Goal: Task Accomplishment & Management: Manage account settings

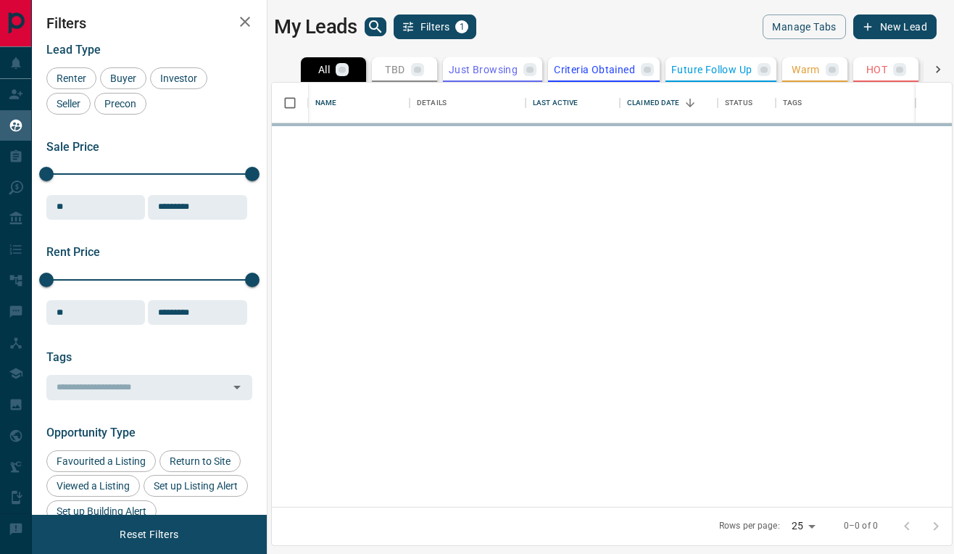
scroll to position [424, 680]
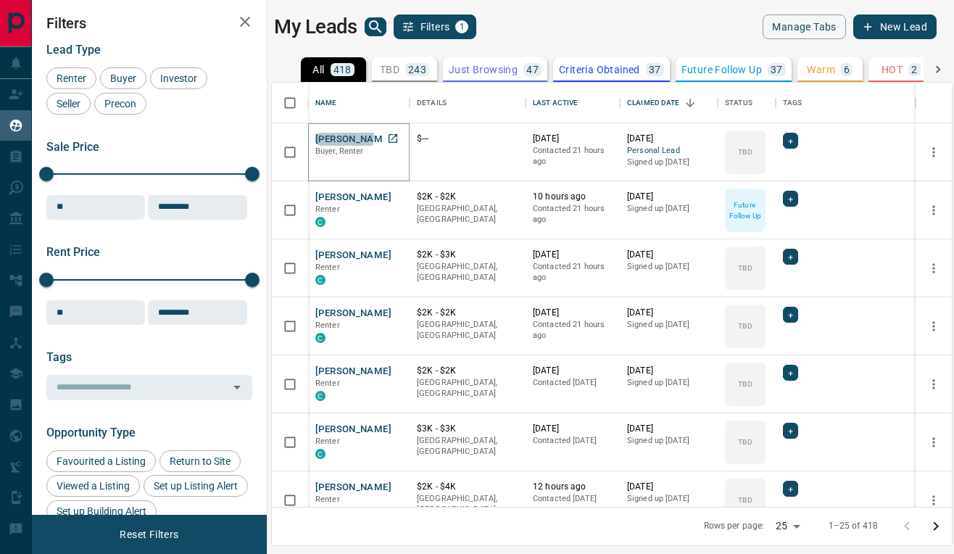
click at [342, 136] on button "[PERSON_NAME]" at bounding box center [353, 140] width 76 height 14
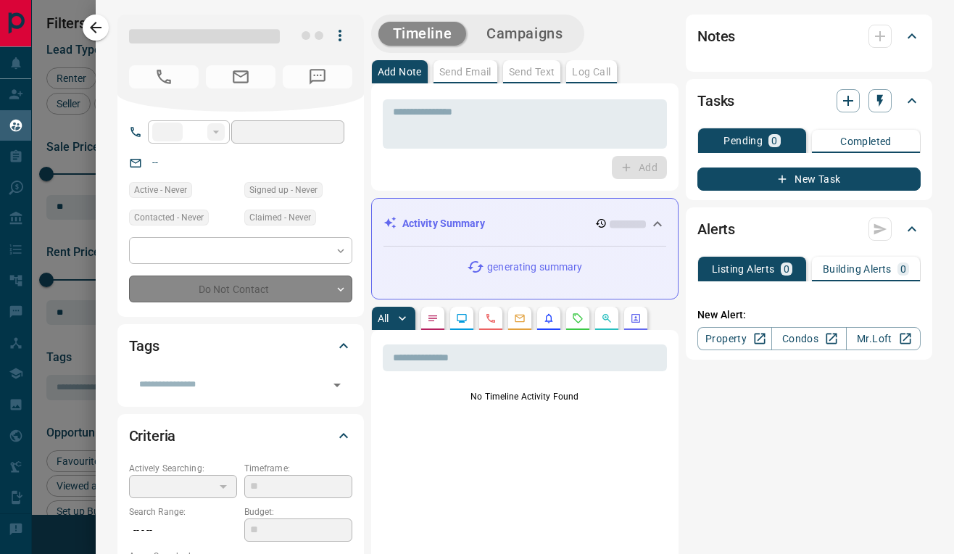
type input "**"
type input "**********"
type input "**"
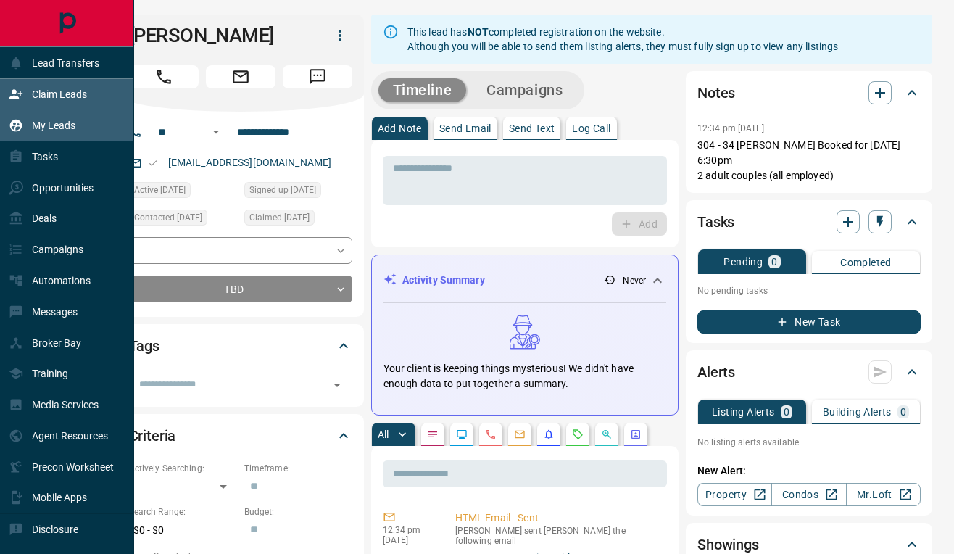
click at [67, 99] on p "Claim Leads" at bounding box center [59, 94] width 55 height 12
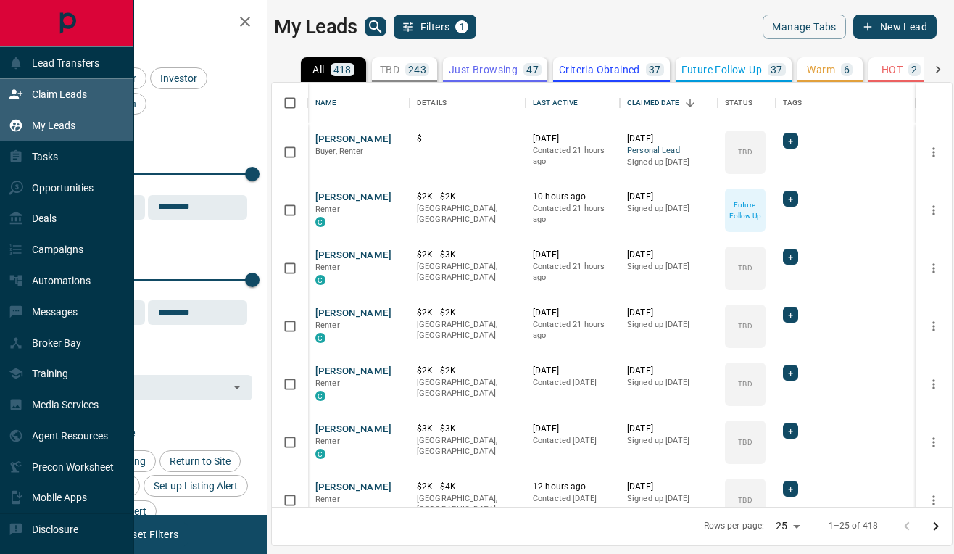
click at [85, 96] on p "Claim Leads" at bounding box center [59, 94] width 55 height 12
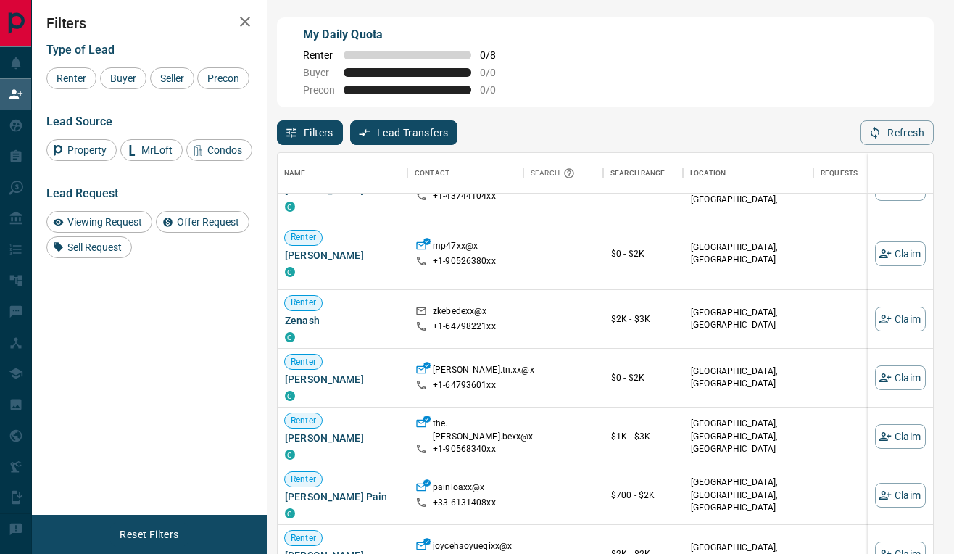
scroll to position [212, 1]
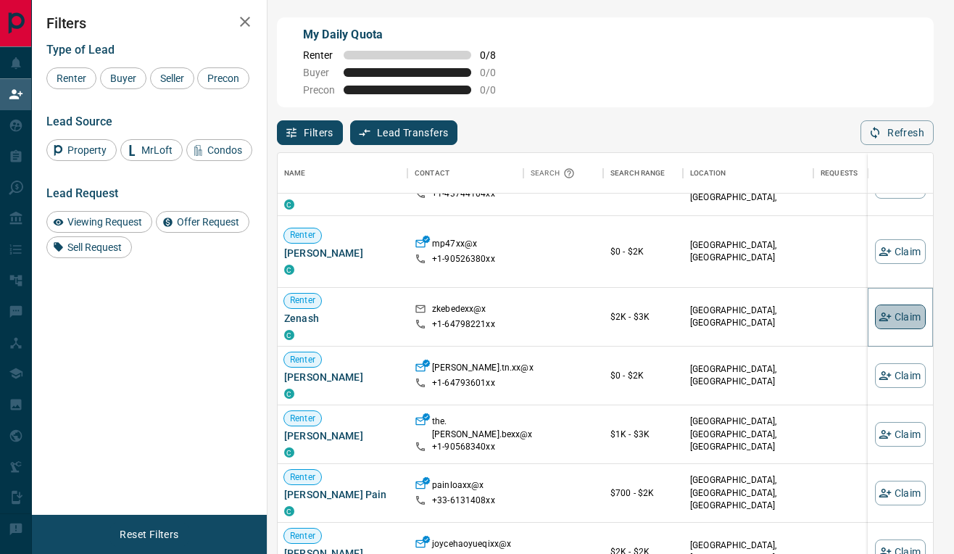
click at [883, 314] on icon "button" at bounding box center [885, 316] width 13 height 13
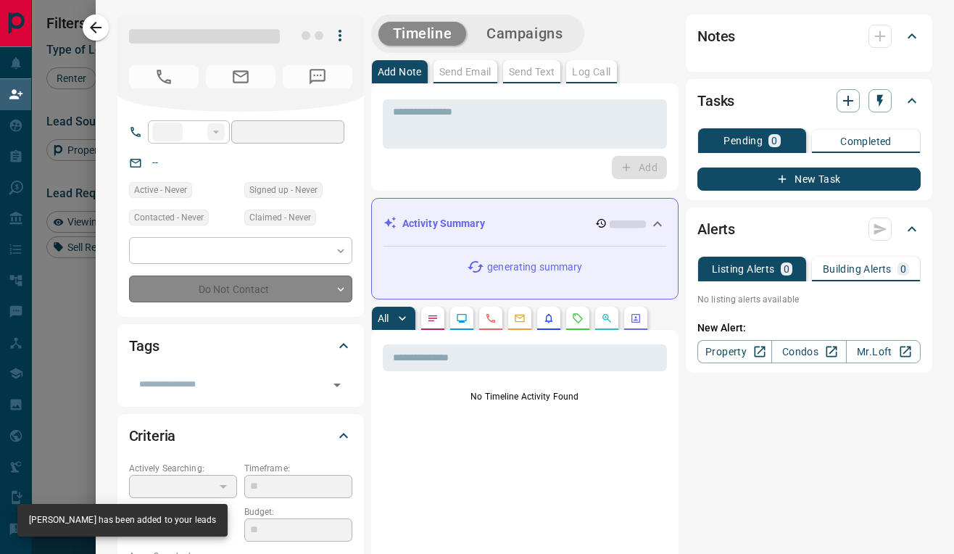
type input "**"
type input "**********"
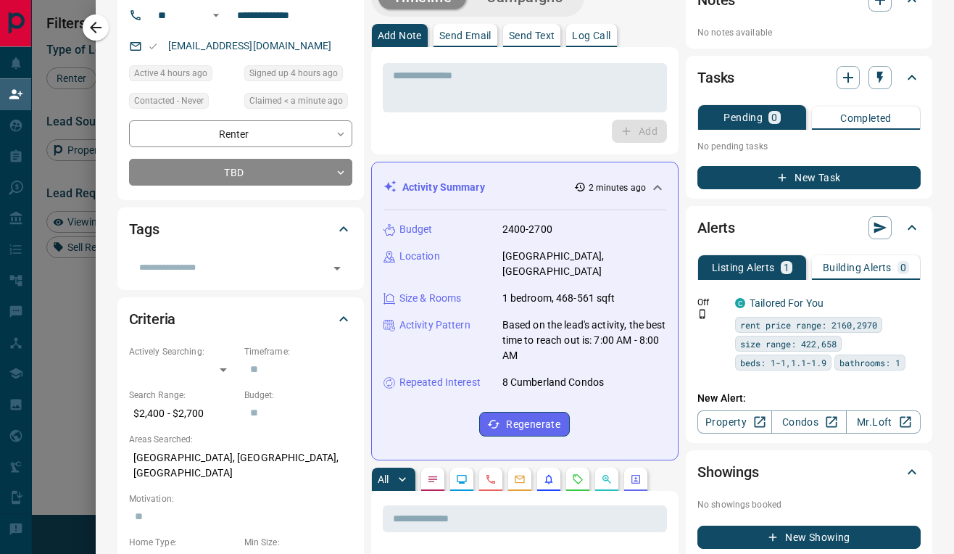
scroll to position [51, 0]
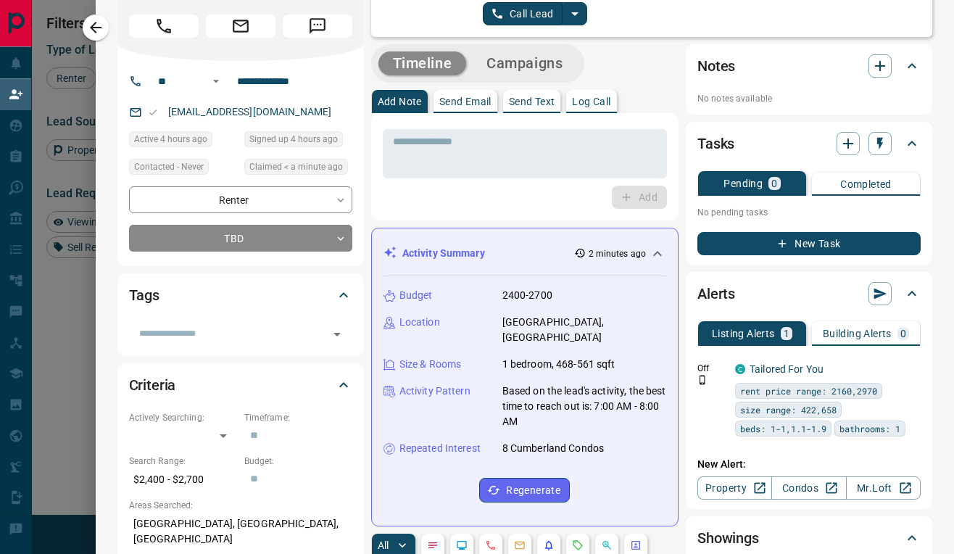
click at [687, 207] on div "Tasks Pending 0 Completed No pending tasks New Task" at bounding box center [809, 193] width 247 height 143
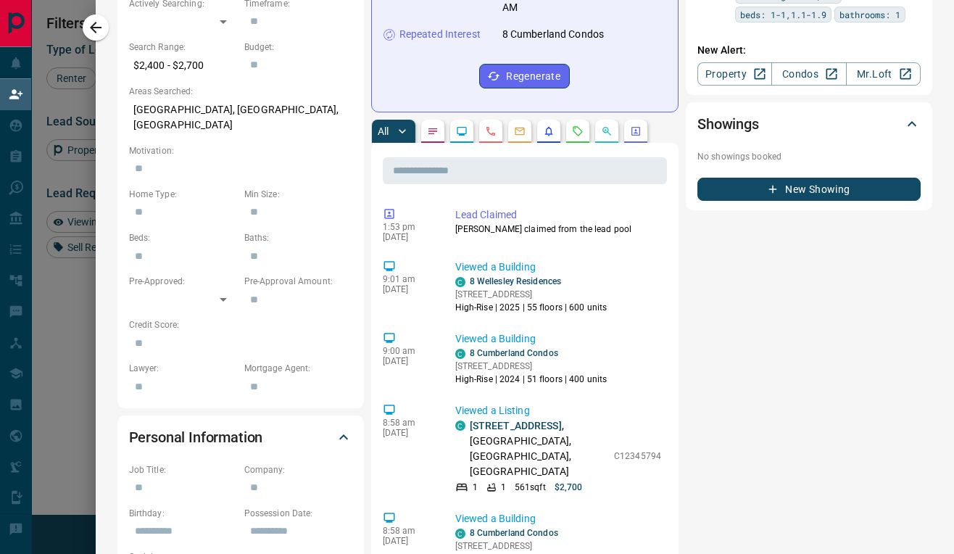
scroll to position [466, 0]
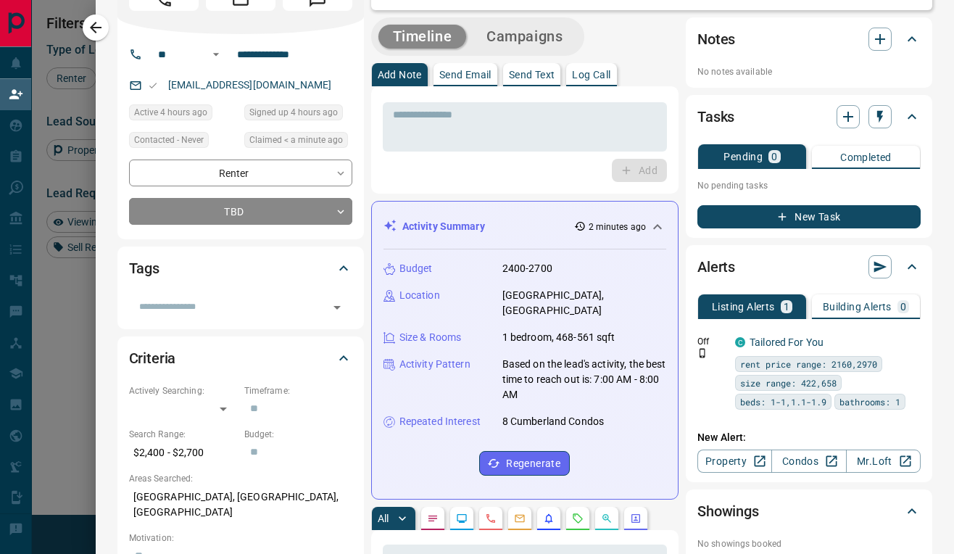
scroll to position [0, 0]
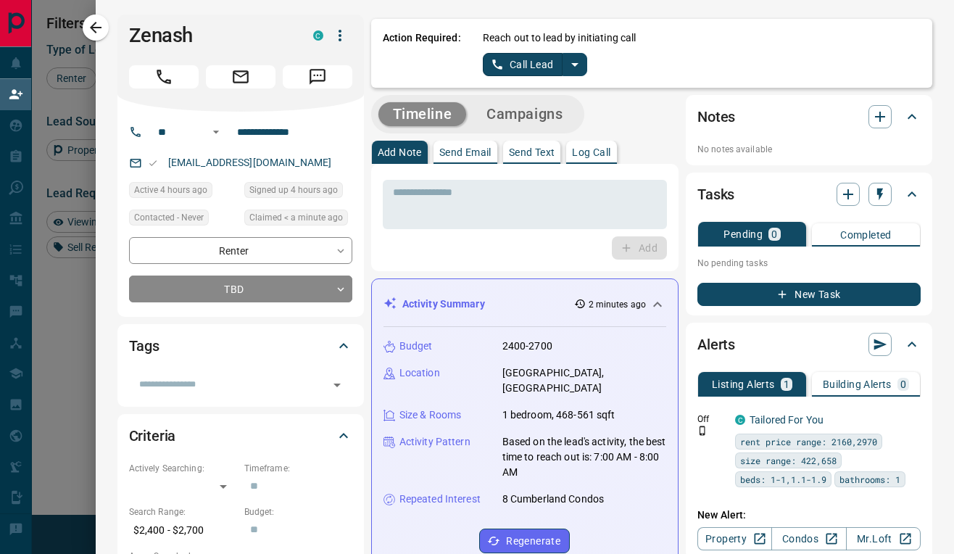
click at [687, 152] on div "Notes No notes available" at bounding box center [809, 130] width 247 height 70
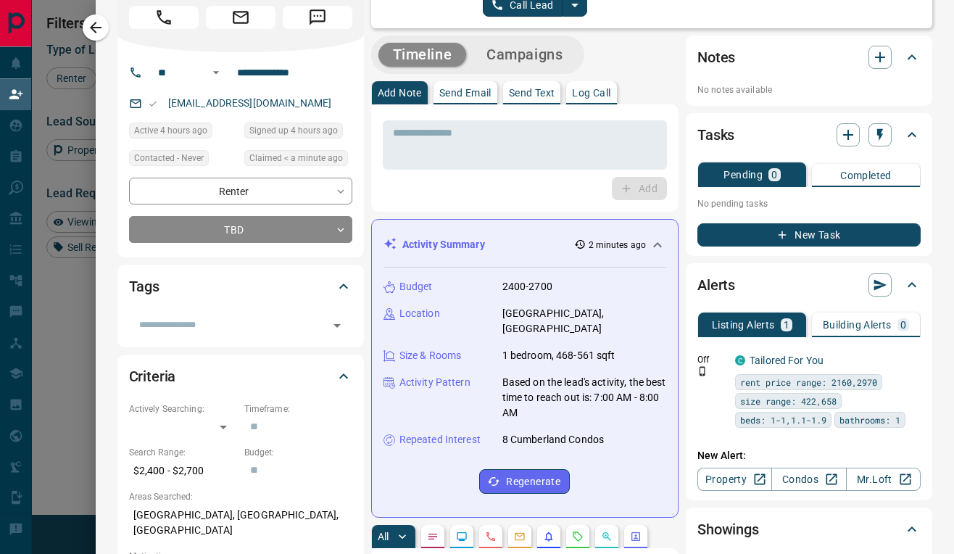
scroll to position [62, 0]
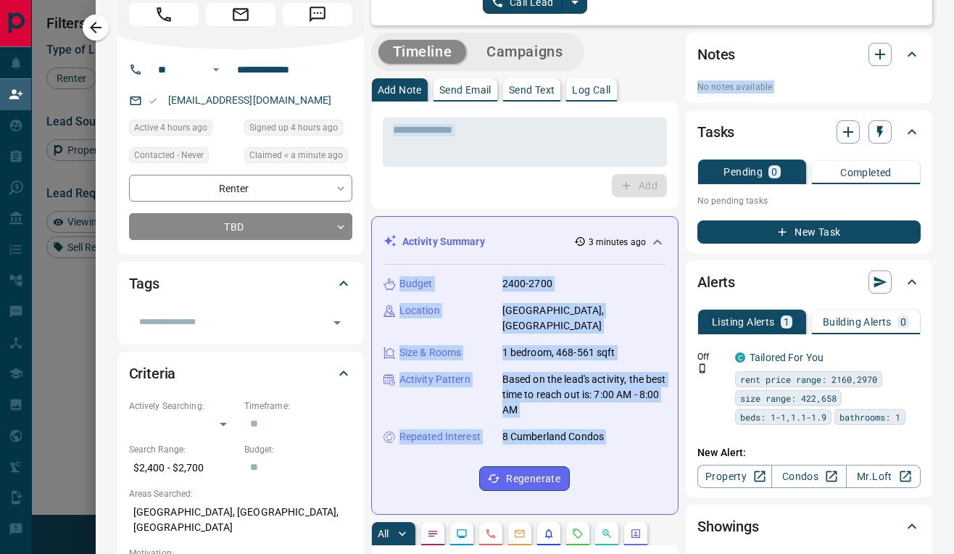
drag, startPoint x: 680, startPoint y: 36, endPoint x: 731, endPoint y: 120, distance: 98.9
click at [677, 42] on div "Timeline Campaigns" at bounding box center [524, 52] width 307 height 38
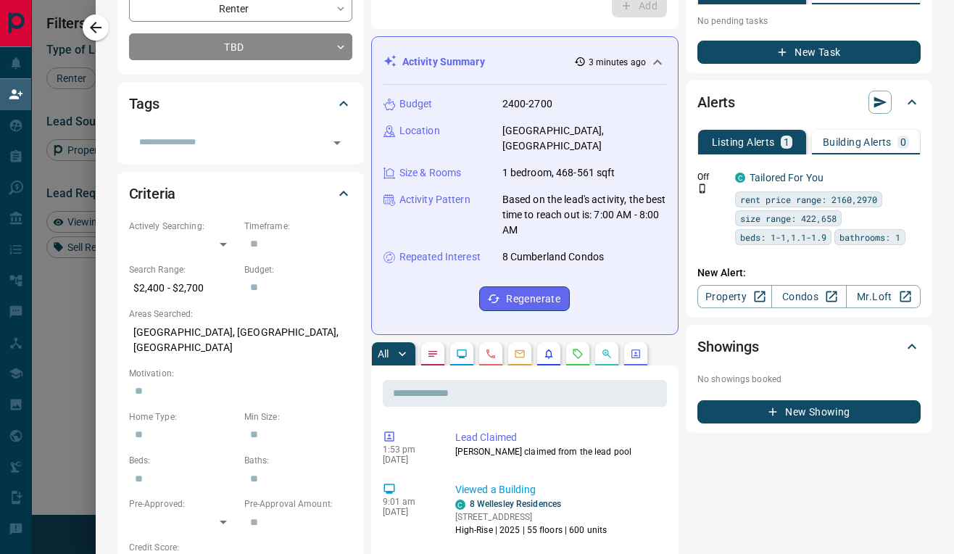
scroll to position [247, 0]
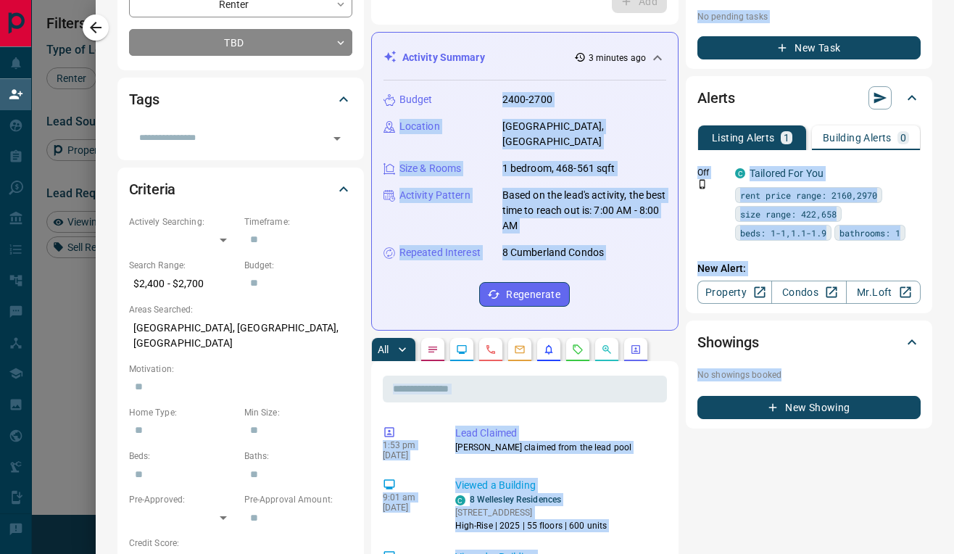
drag, startPoint x: 682, startPoint y: 91, endPoint x: 798, endPoint y: 466, distance: 391.7
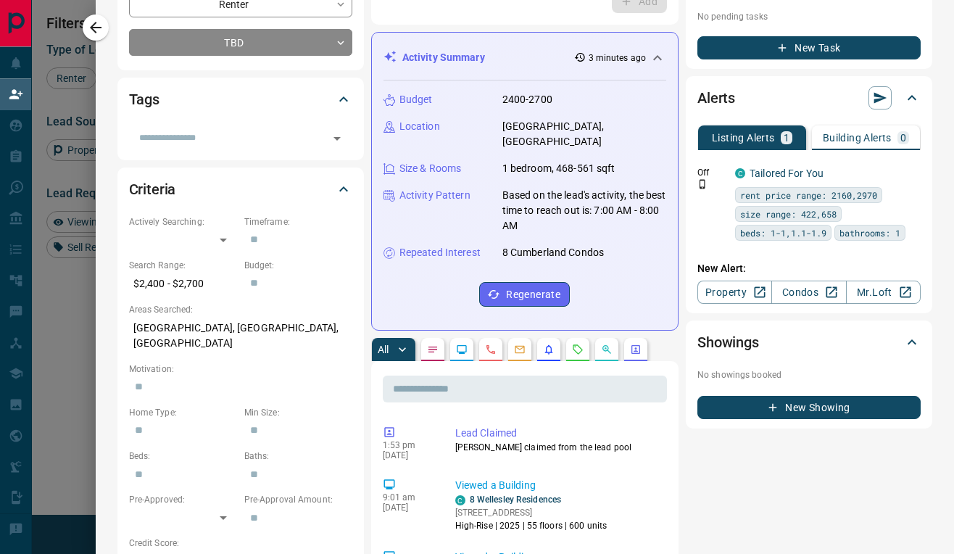
click at [687, 391] on div "Showings No showings booked New Showing" at bounding box center [809, 375] width 247 height 108
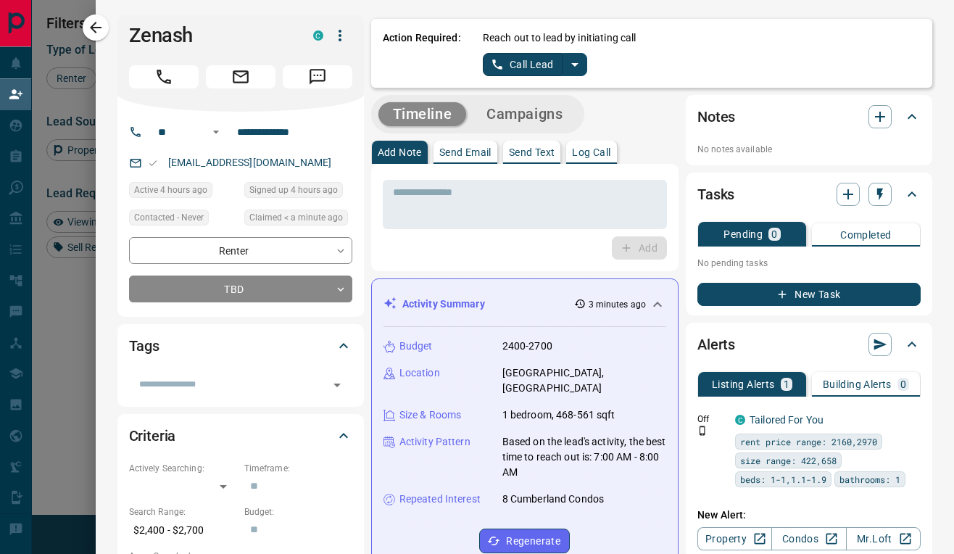
scroll to position [0, 0]
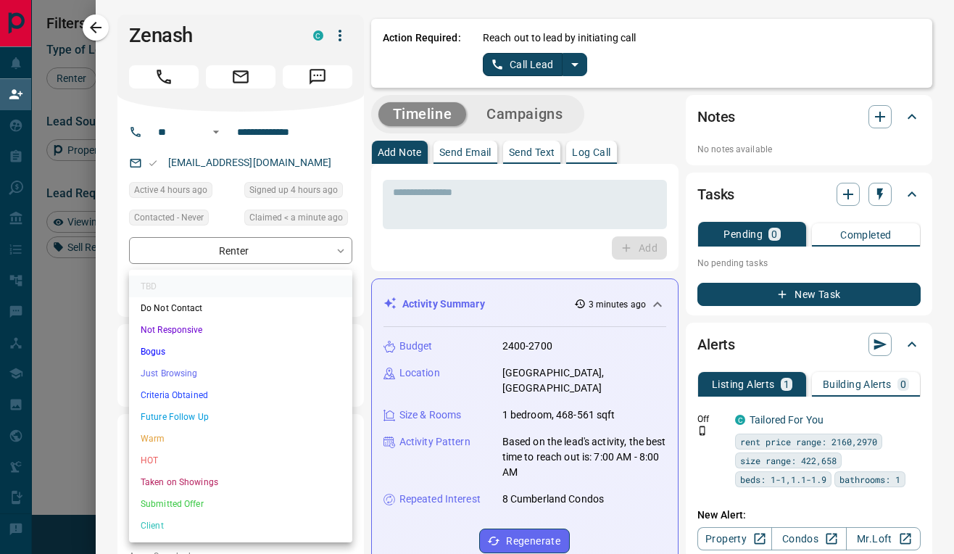
click at [326, 287] on body "Lead Transfers Claim Leads My Leads Tasks Opportunities Deals Campaigns Automat…" at bounding box center [477, 236] width 954 height 472
click at [220, 372] on li "Just Browsing" at bounding box center [240, 374] width 223 height 22
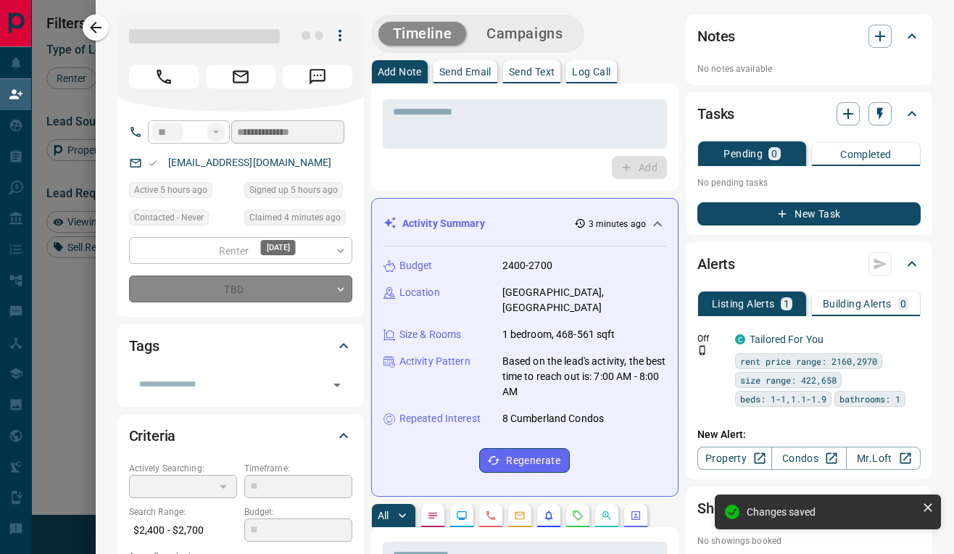
type input "*"
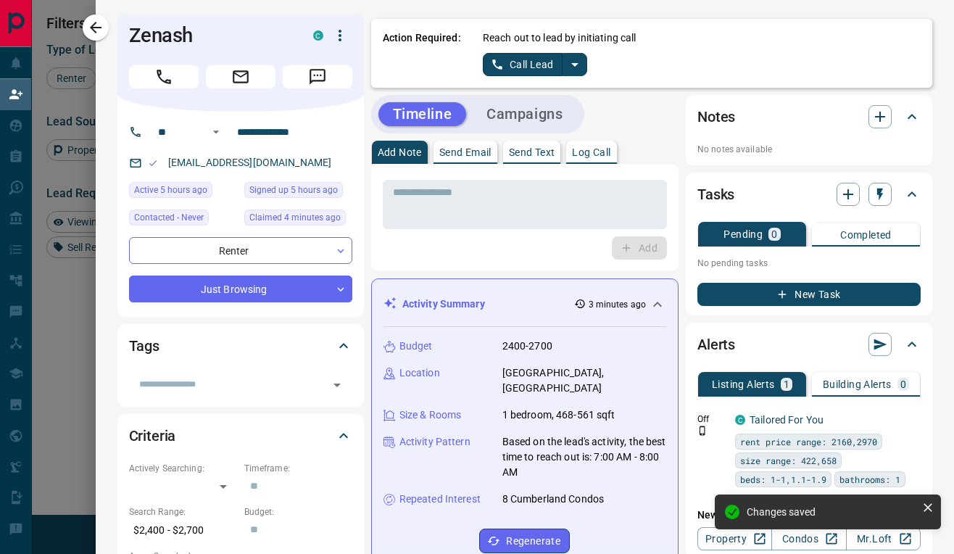
click at [573, 66] on icon "split button" at bounding box center [574, 64] width 17 height 17
click at [533, 113] on li "Log Manual Call" at bounding box center [535, 115] width 88 height 22
click at [526, 73] on button "Log Manual Call" at bounding box center [531, 64] width 96 height 23
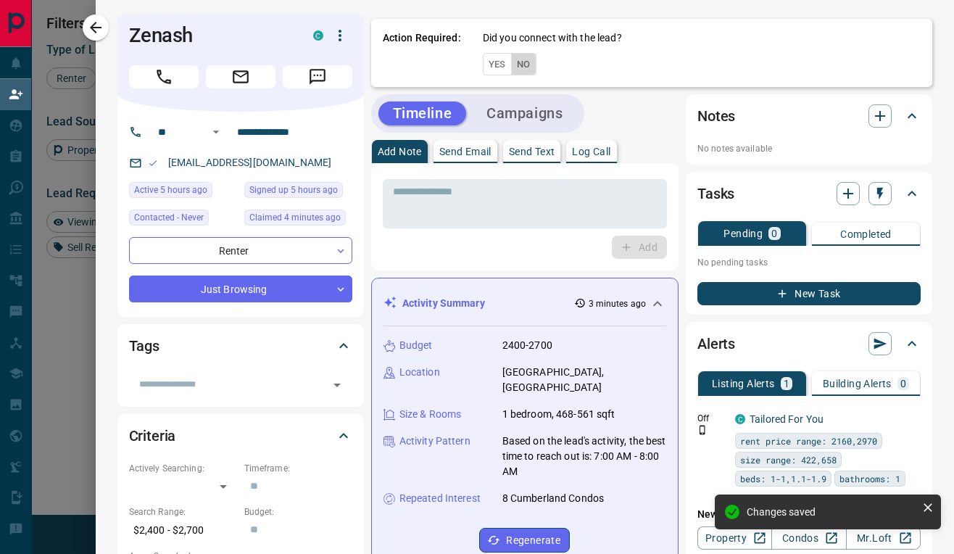
click at [527, 69] on button "No" at bounding box center [523, 64] width 25 height 22
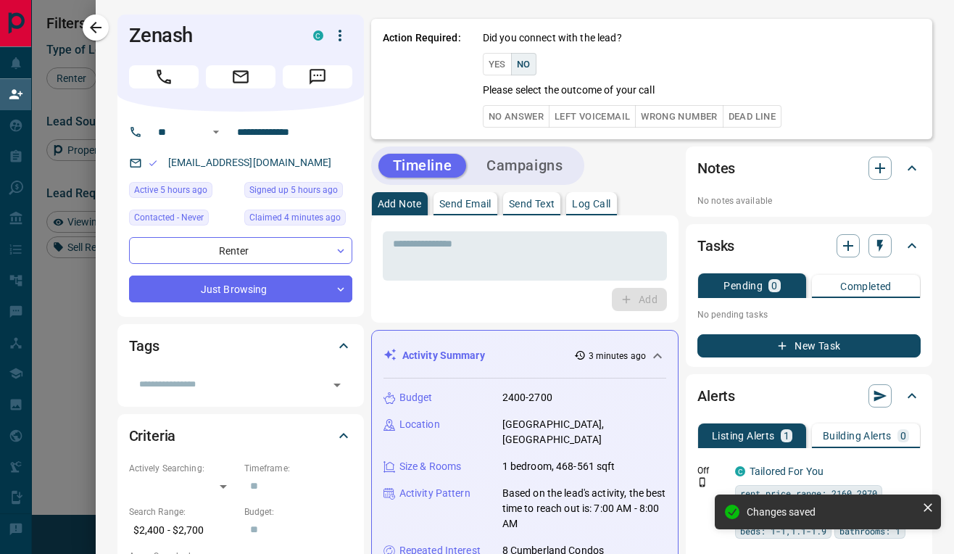
click at [502, 66] on button "Yes" at bounding box center [497, 64] width 29 height 22
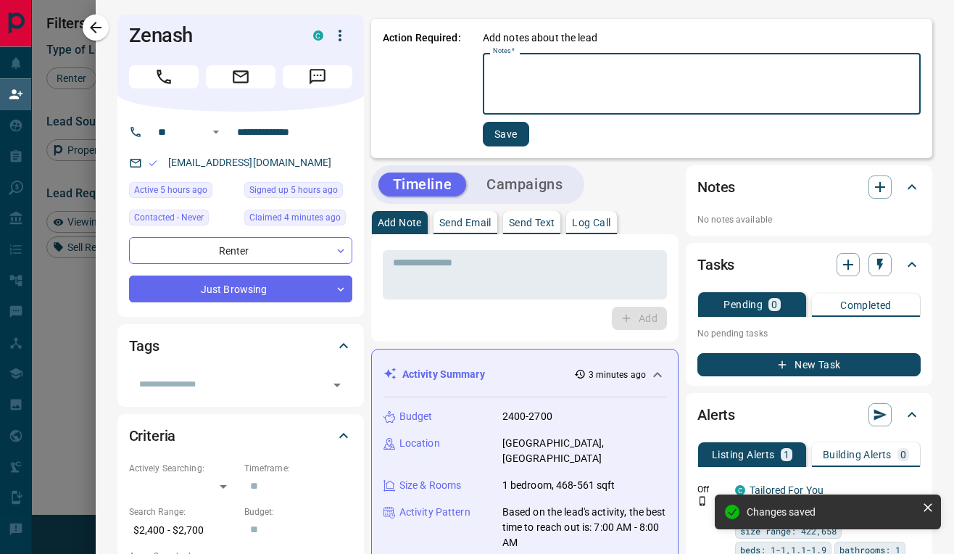
click at [559, 77] on textarea "Notes   *" at bounding box center [702, 83] width 418 height 49
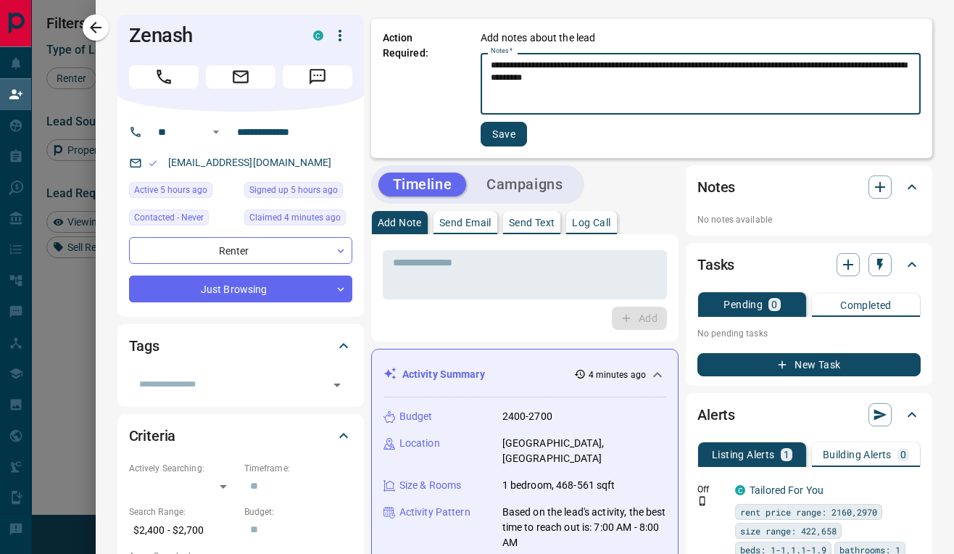
type textarea "**********"
click at [503, 138] on button "Save" at bounding box center [504, 134] width 46 height 25
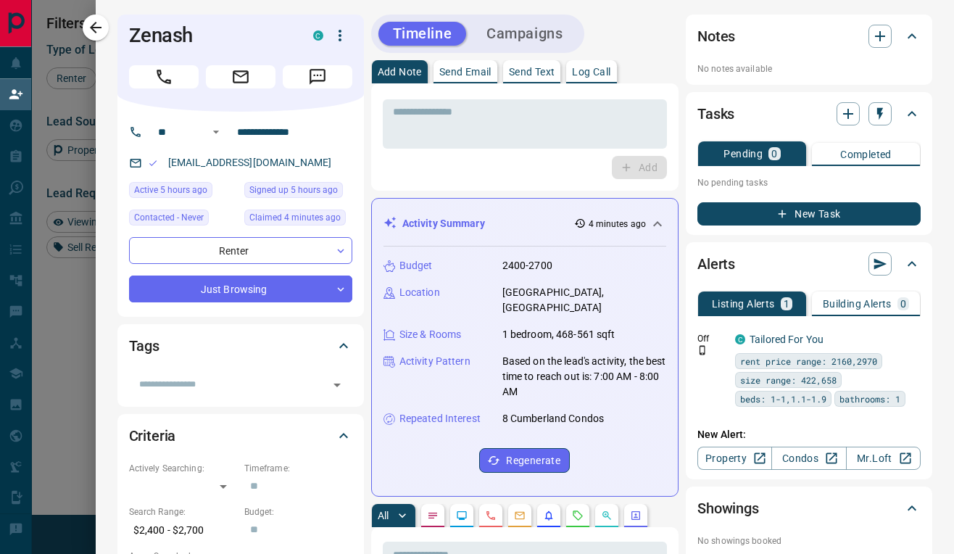
click at [472, 76] on p "Send Email" at bounding box center [465, 72] width 52 height 10
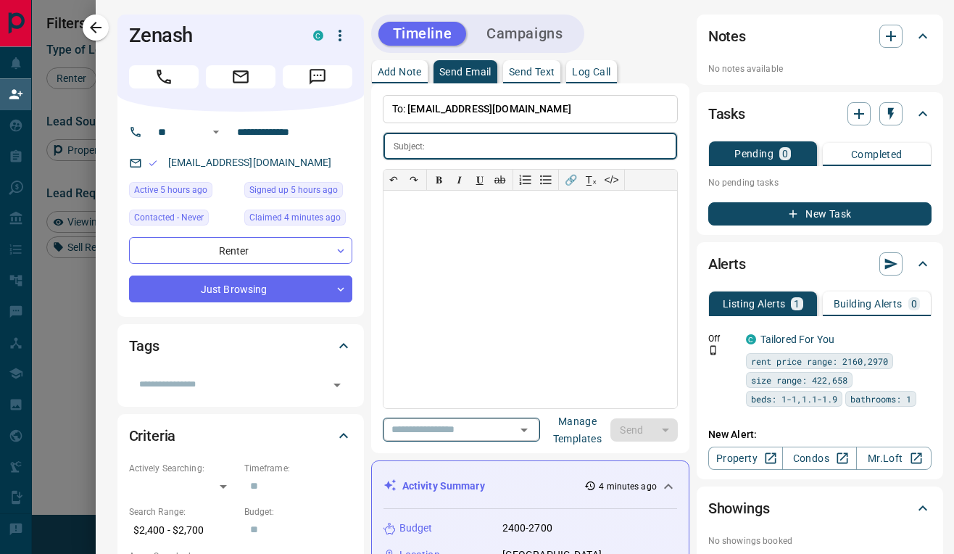
click at [534, 424] on button "Open" at bounding box center [524, 430] width 20 height 20
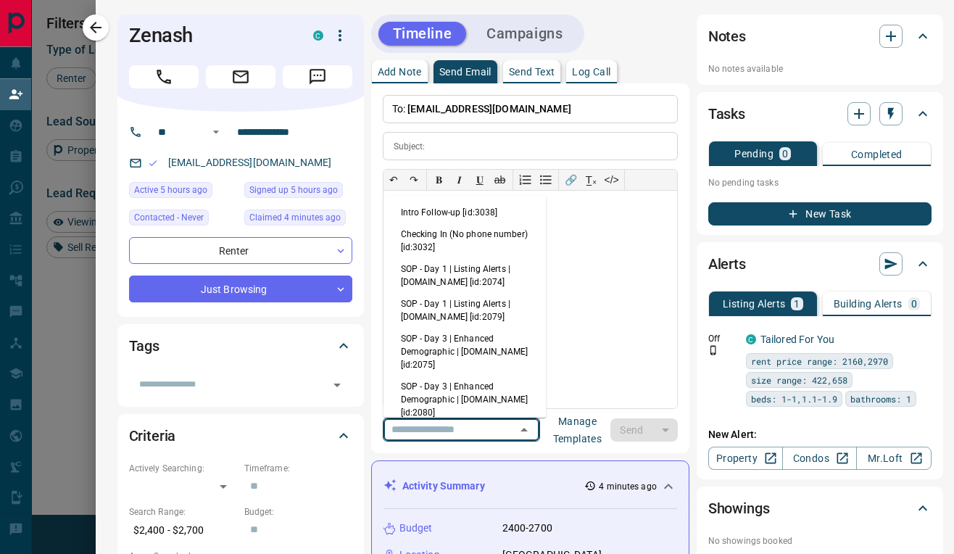
click at [474, 219] on li "Intro Follow-up [id:3038]" at bounding box center [465, 213] width 163 height 22
type input "**********"
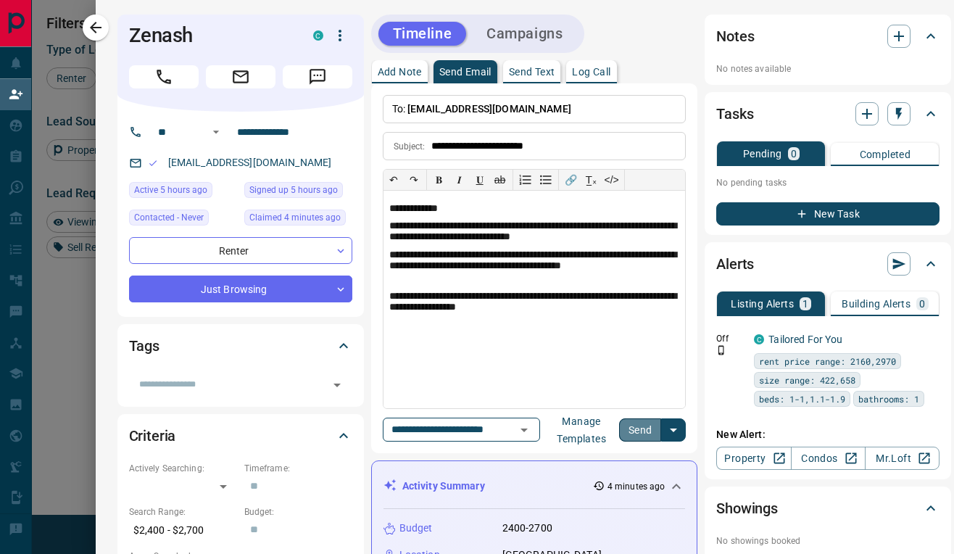
click at [639, 424] on button "Send" at bounding box center [640, 429] width 43 height 23
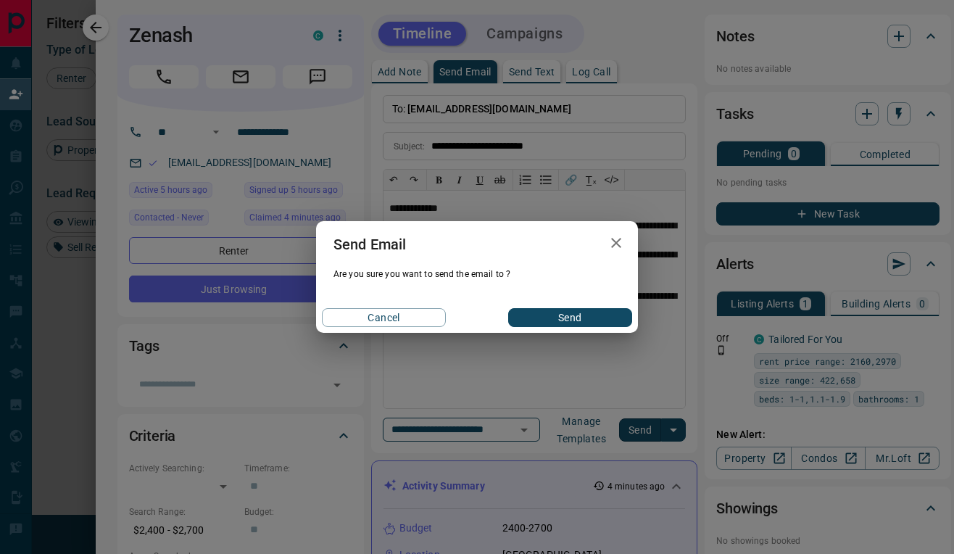
click at [579, 321] on button "Send" at bounding box center [570, 317] width 124 height 19
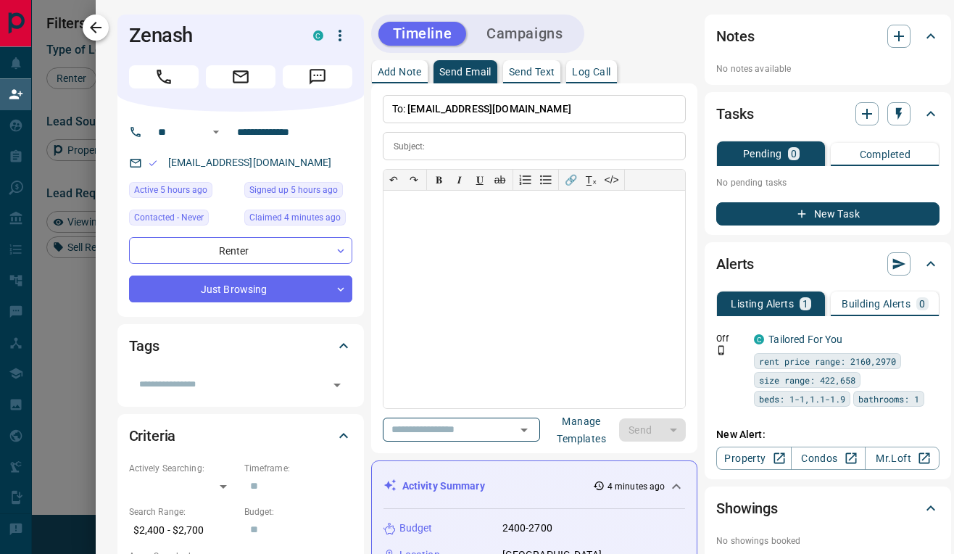
click at [100, 22] on icon "button" at bounding box center [95, 27] width 17 height 17
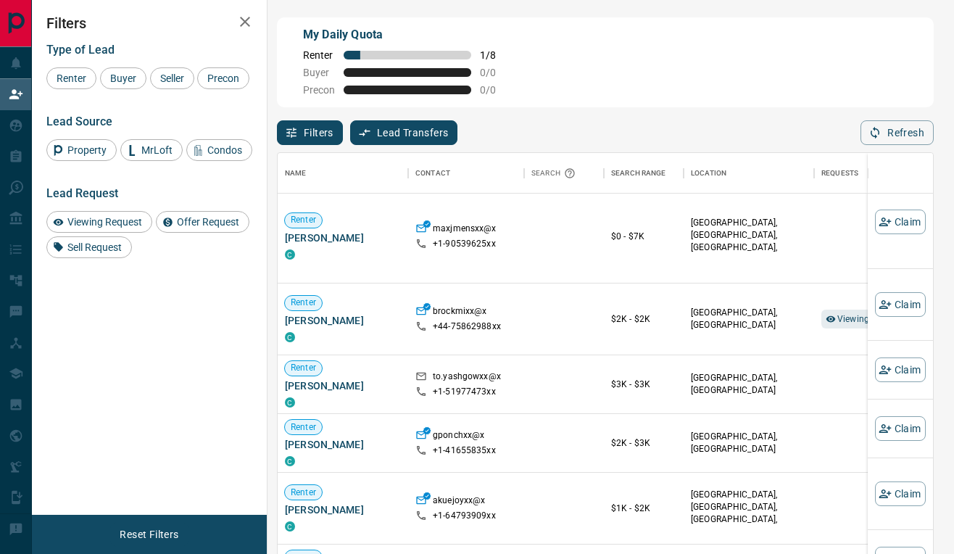
scroll to position [2539, 0]
click at [884, 418] on button "Claim" at bounding box center [900, 428] width 51 height 25
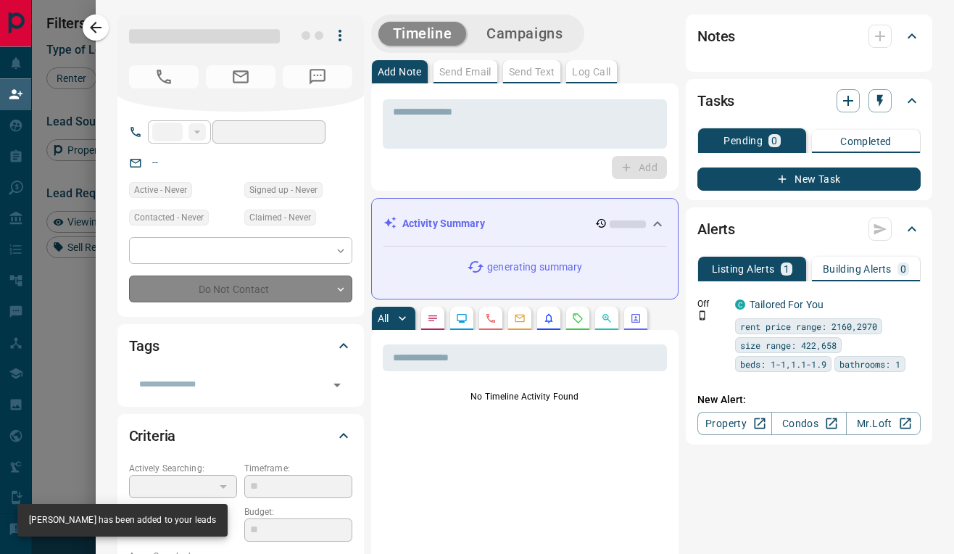
type input "**"
type input "**********"
type input "**"
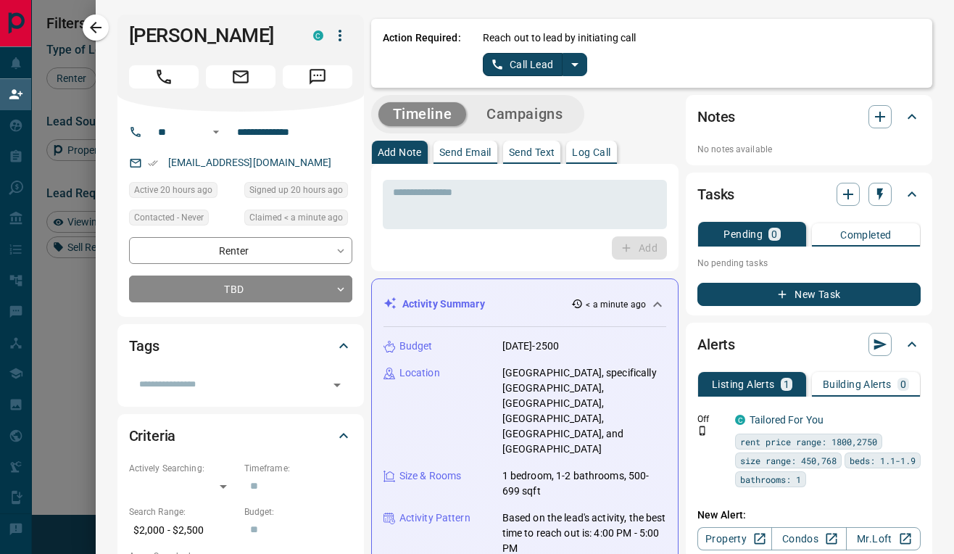
scroll to position [0, 0]
click at [575, 60] on icon "split button" at bounding box center [574, 64] width 17 height 17
click at [534, 116] on li "Log Manual Call" at bounding box center [535, 115] width 88 height 22
click at [534, 69] on button "Log Manual Call" at bounding box center [531, 64] width 96 height 23
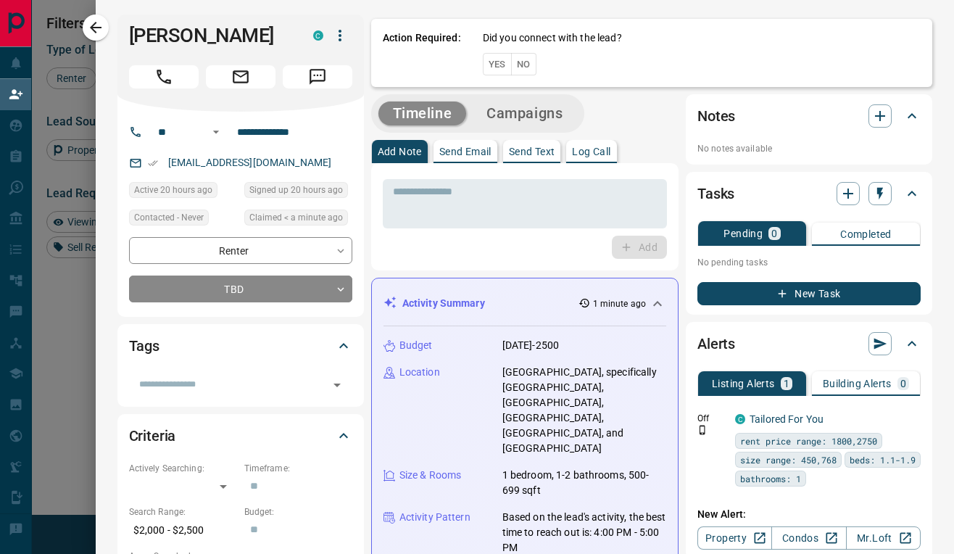
click at [492, 66] on button "Yes" at bounding box center [497, 64] width 29 height 22
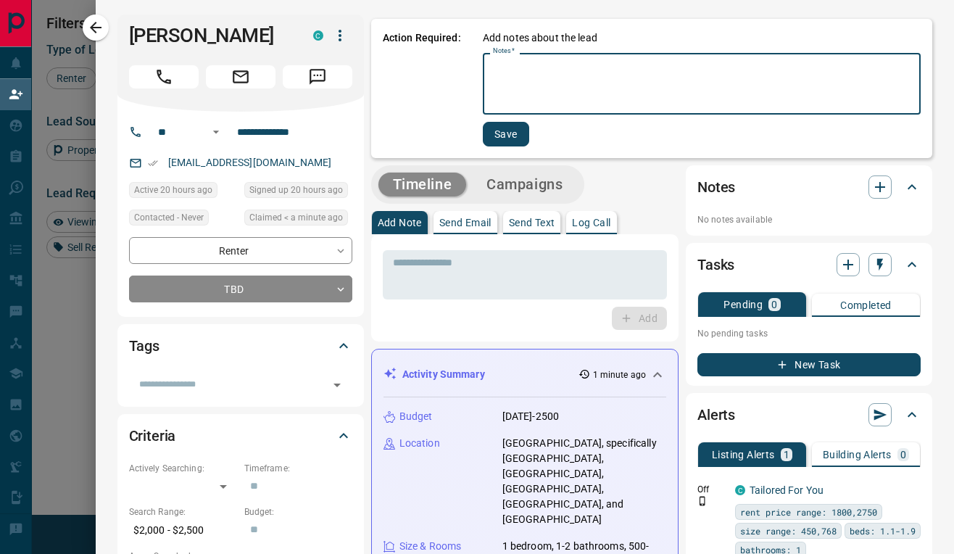
click at [519, 82] on textarea "Notes   *" at bounding box center [702, 83] width 418 height 49
type textarea "**********"
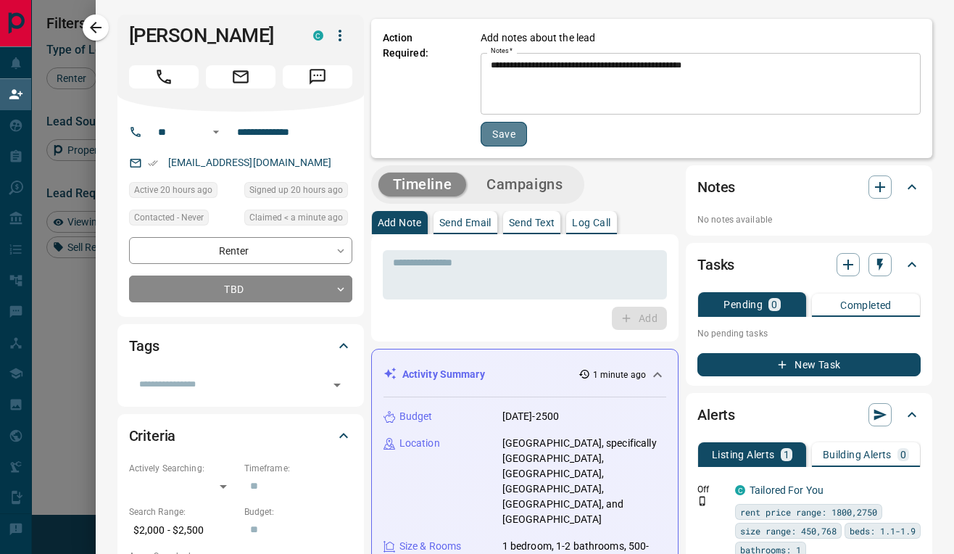
click at [500, 125] on button "Save" at bounding box center [504, 134] width 46 height 25
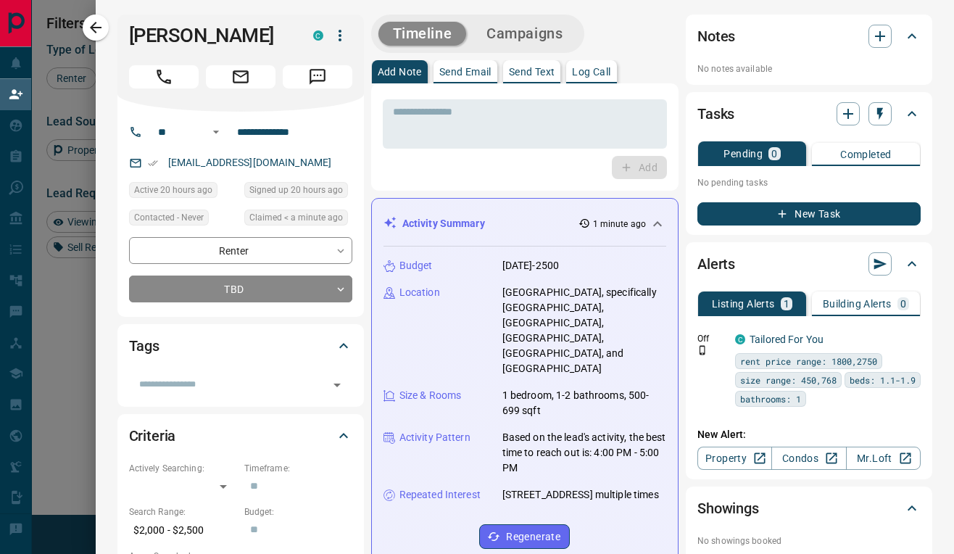
click at [512, 35] on button "Campaigns" at bounding box center [524, 34] width 105 height 24
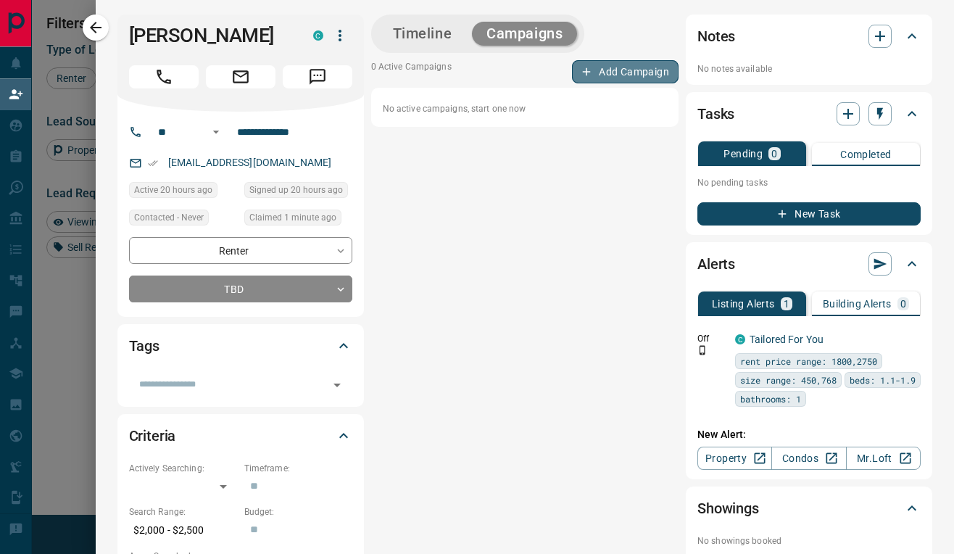
click at [621, 77] on button "Add Campaign" at bounding box center [625, 71] width 107 height 23
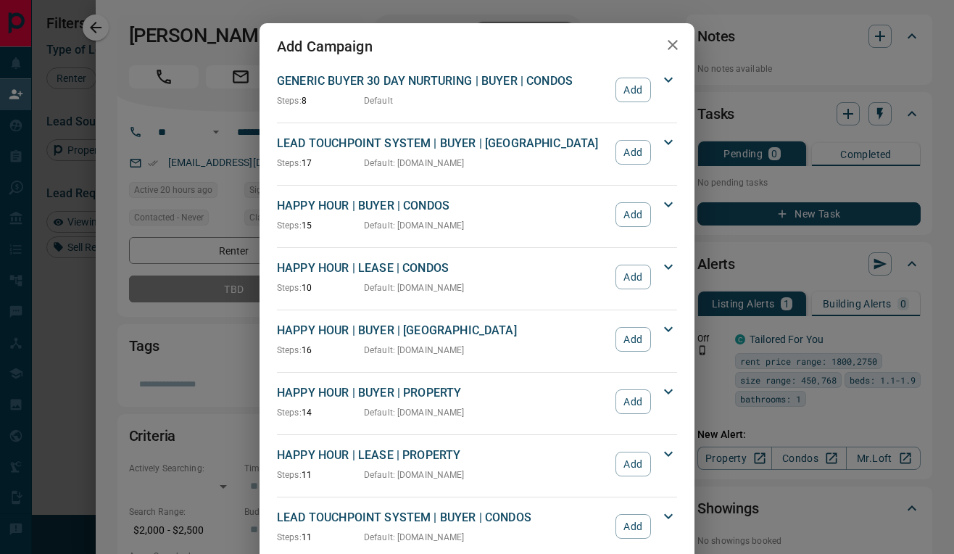
click at [673, 46] on icon "button" at bounding box center [673, 45] width 10 height 10
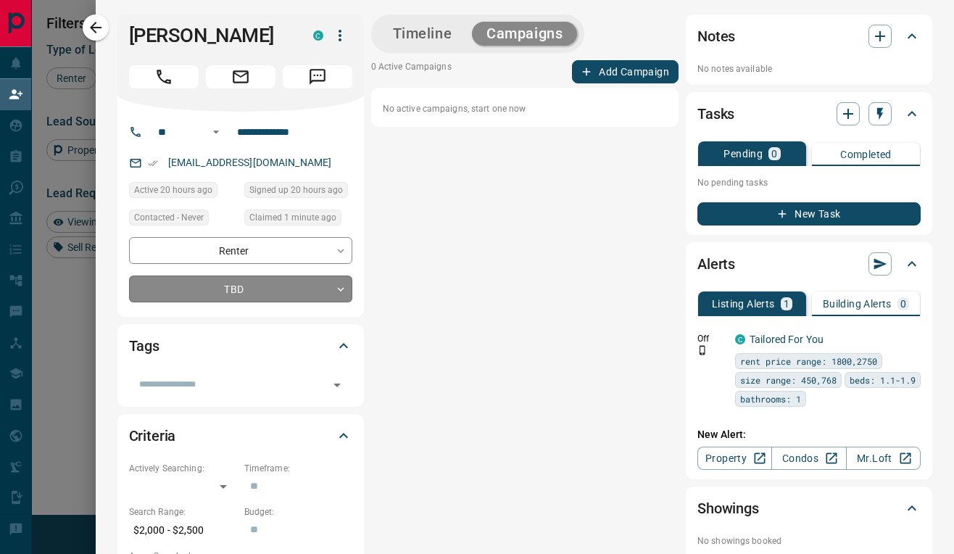
click at [296, 292] on body "Lead Transfers Claim Leads My Leads Tasks Opportunities Deals Campaigns Automat…" at bounding box center [477, 236] width 954 height 472
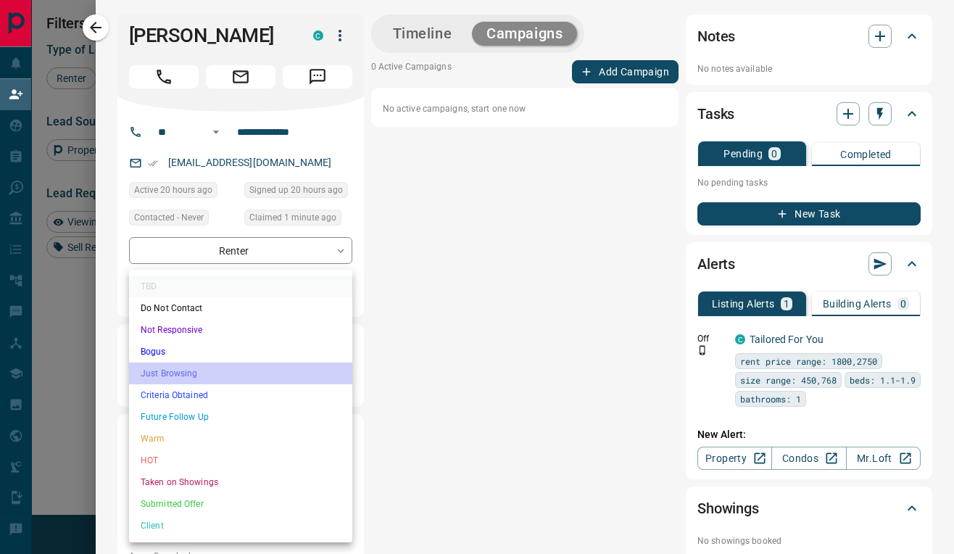
click at [208, 367] on li "Just Browsing" at bounding box center [240, 374] width 223 height 22
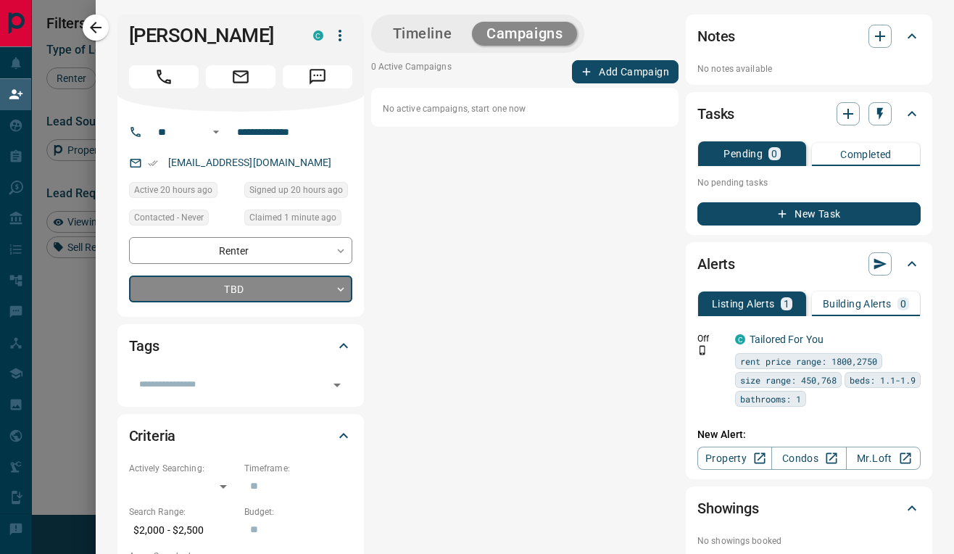
type input "*"
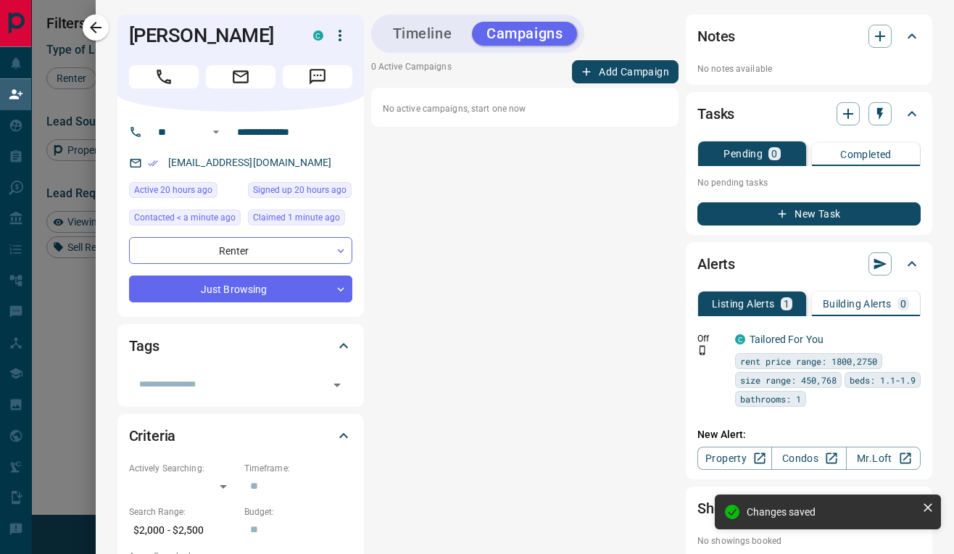
click at [401, 41] on button "Timeline" at bounding box center [423, 34] width 88 height 24
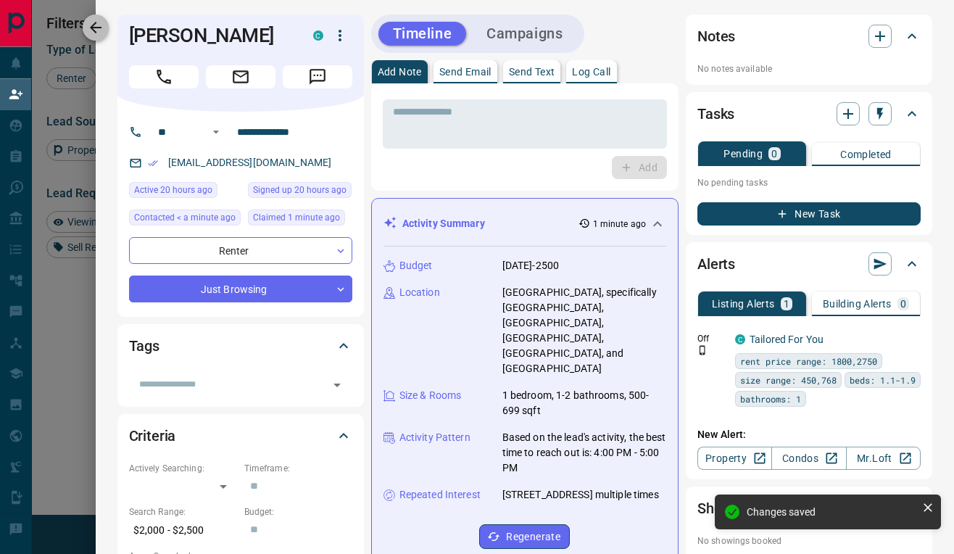
click at [104, 30] on icon "button" at bounding box center [95, 27] width 17 height 17
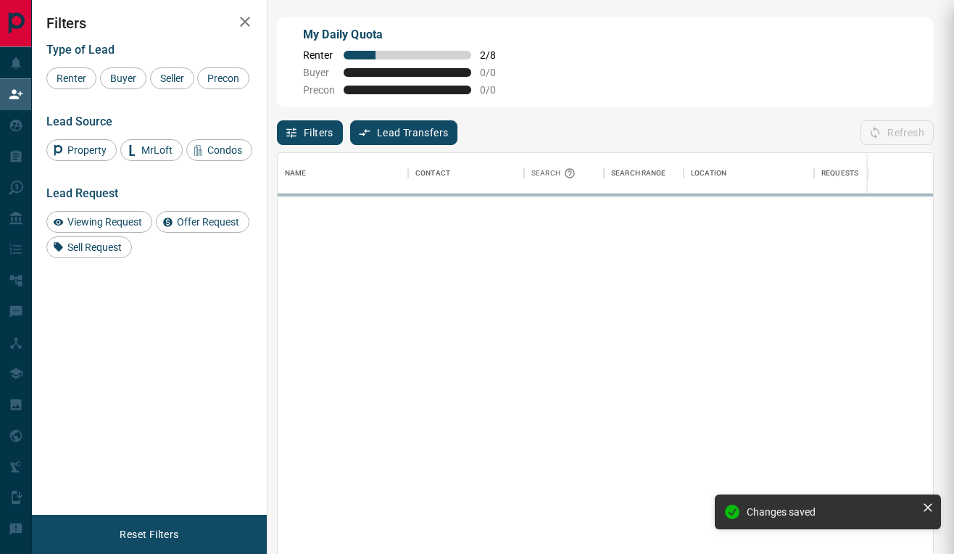
scroll to position [420, 656]
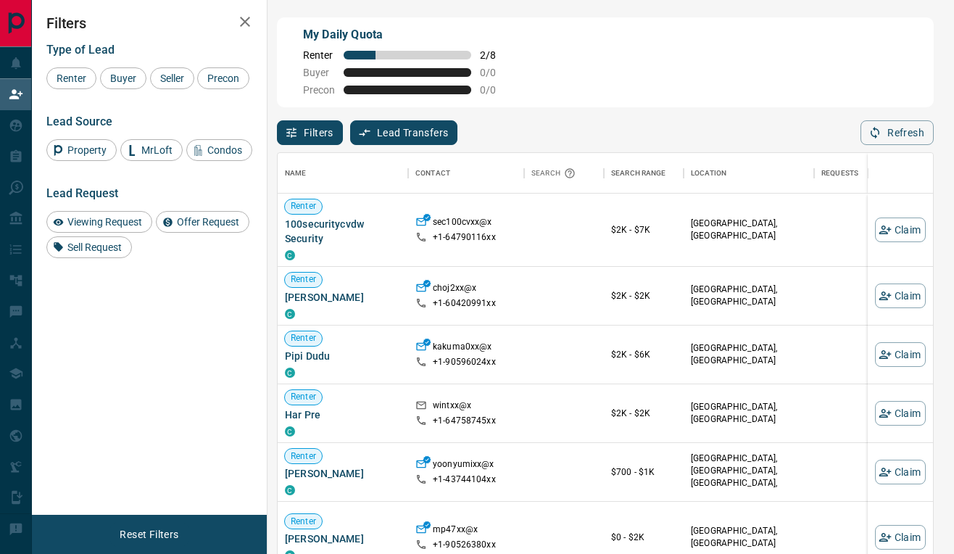
click at [553, 135] on div "Filters Lead Transfers 0 Refresh" at bounding box center [605, 126] width 657 height 38
click at [906, 294] on button "Claim" at bounding box center [900, 296] width 51 height 25
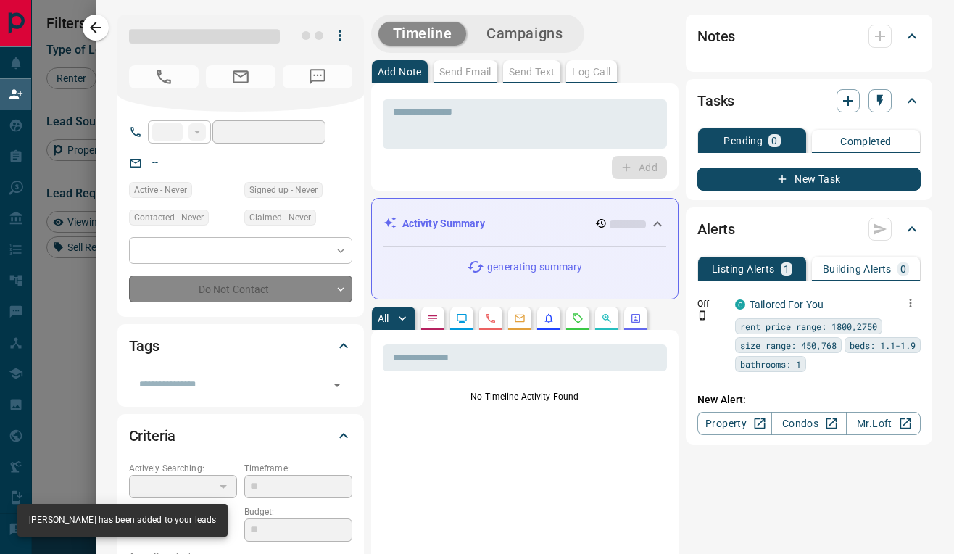
type input "**"
type input "**********"
type input "**"
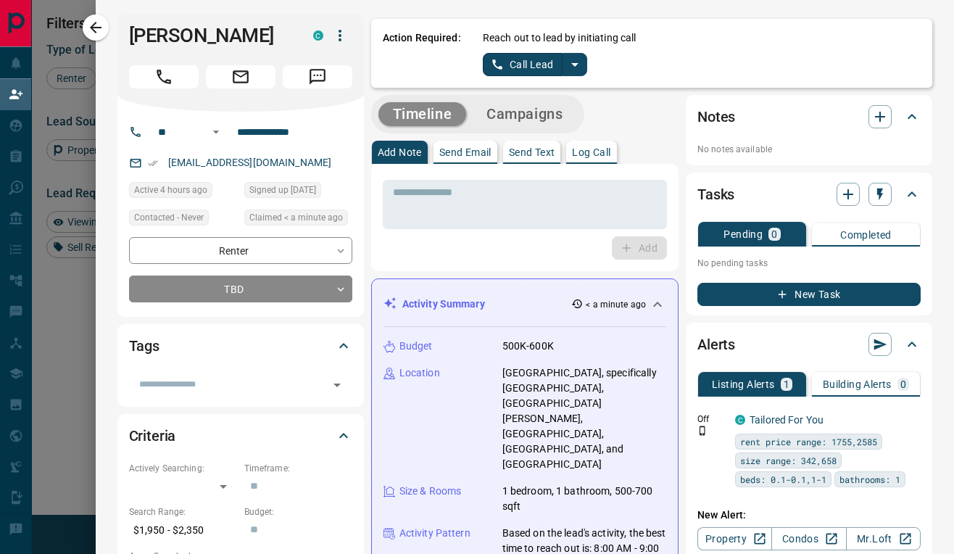
click at [686, 131] on div "Notes No notes available" at bounding box center [809, 130] width 247 height 70
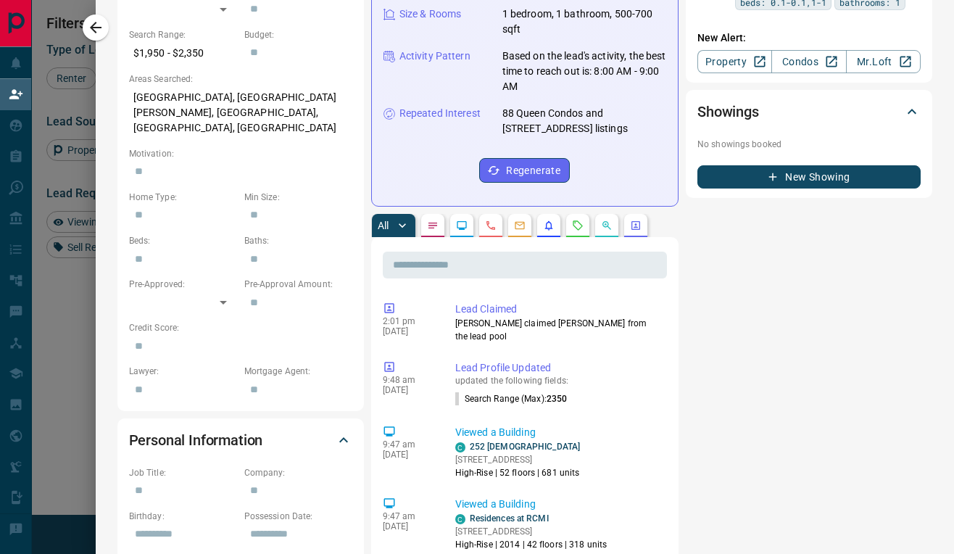
scroll to position [481, 0]
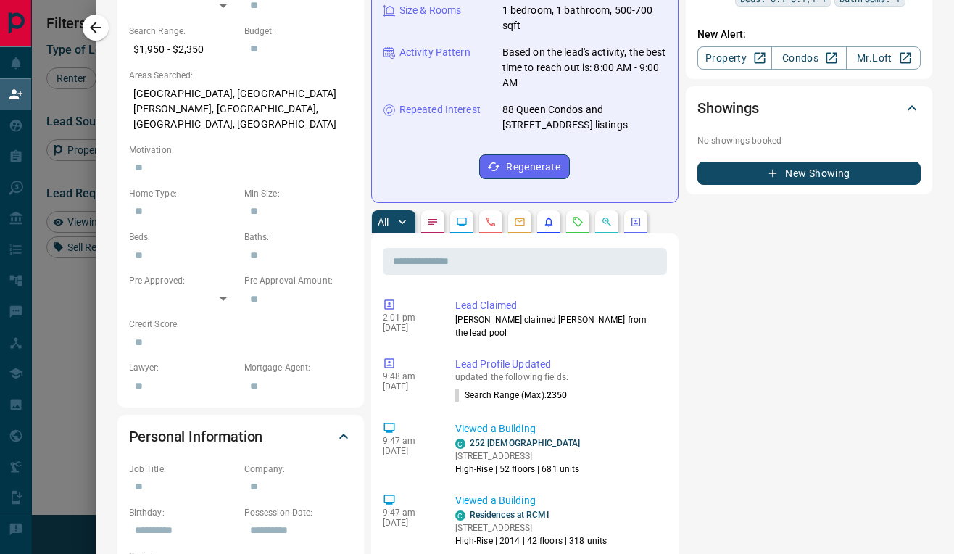
click at [682, 253] on div "Timeline Campaigns Add Note Send Email Send Text Log Call * ​ Add Activity Summ…" at bounding box center [651, 541] width 561 height 1854
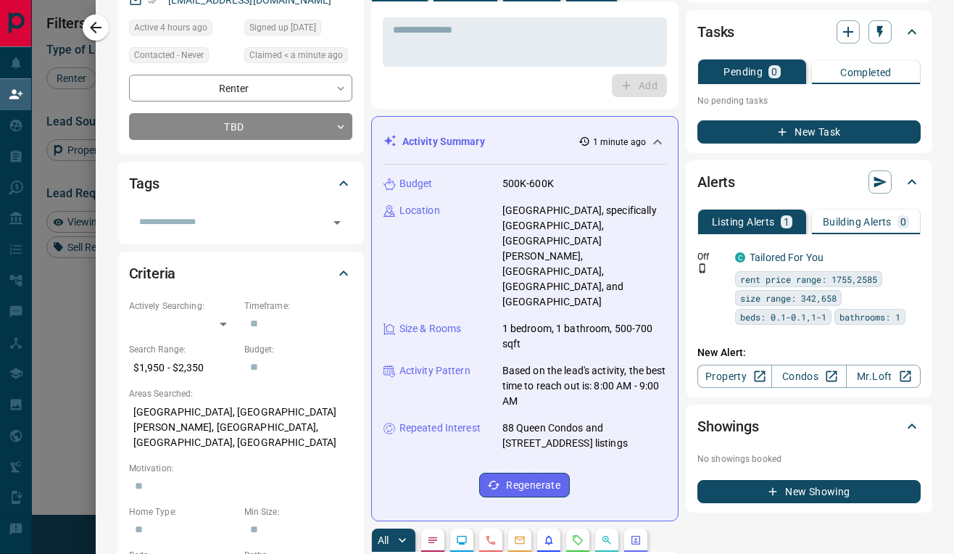
scroll to position [159, 0]
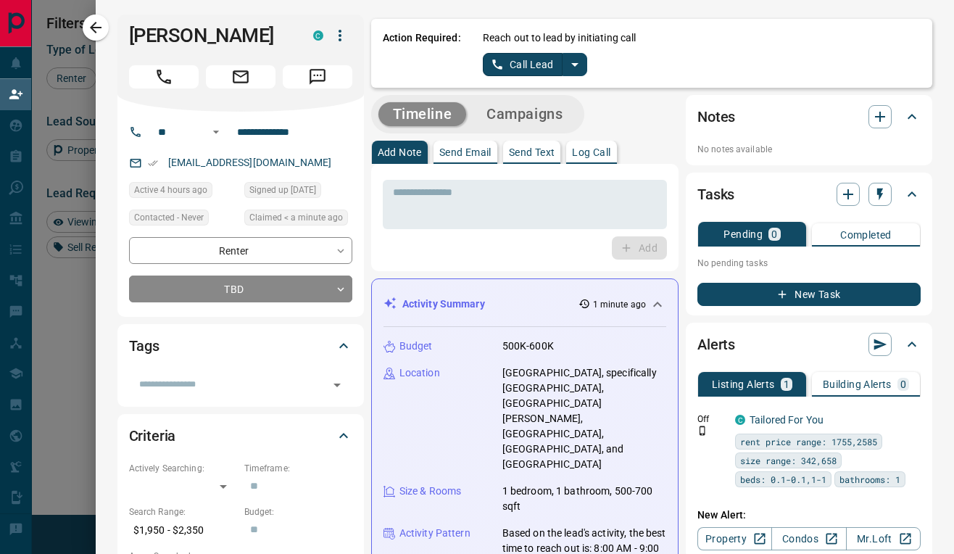
scroll to position [0, 0]
click at [576, 61] on icon "split button" at bounding box center [574, 64] width 17 height 17
click at [527, 120] on li "Log Manual Call" at bounding box center [535, 115] width 88 height 22
click at [516, 62] on button "Log Manual Call" at bounding box center [531, 64] width 96 height 23
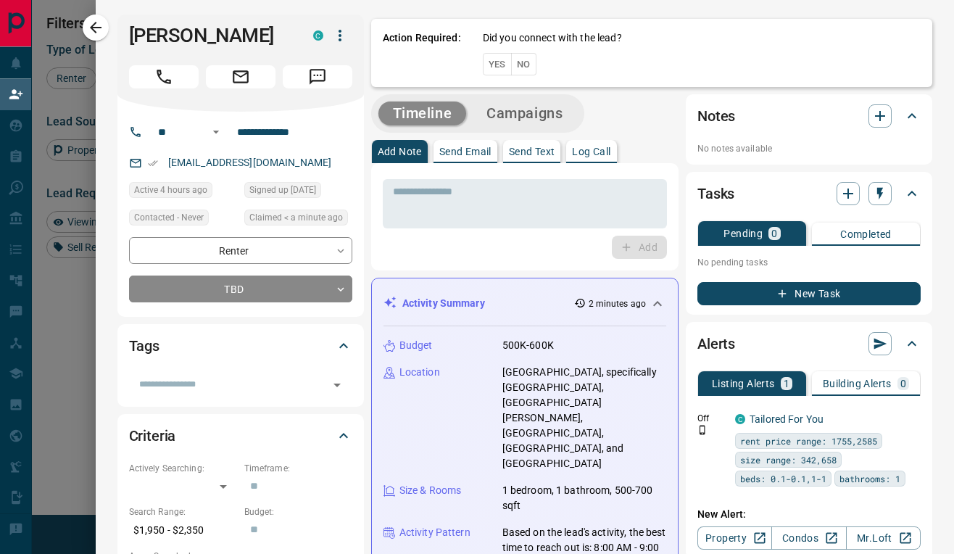
click at [496, 64] on button "Yes" at bounding box center [497, 64] width 29 height 22
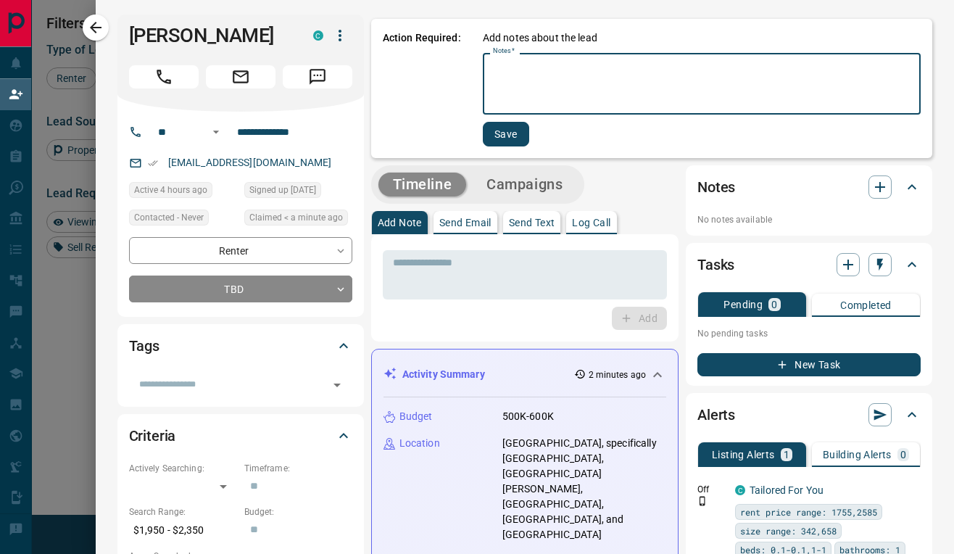
click at [518, 80] on textarea "Notes   *" at bounding box center [702, 83] width 418 height 49
type textarea "*"
type textarea "**********"
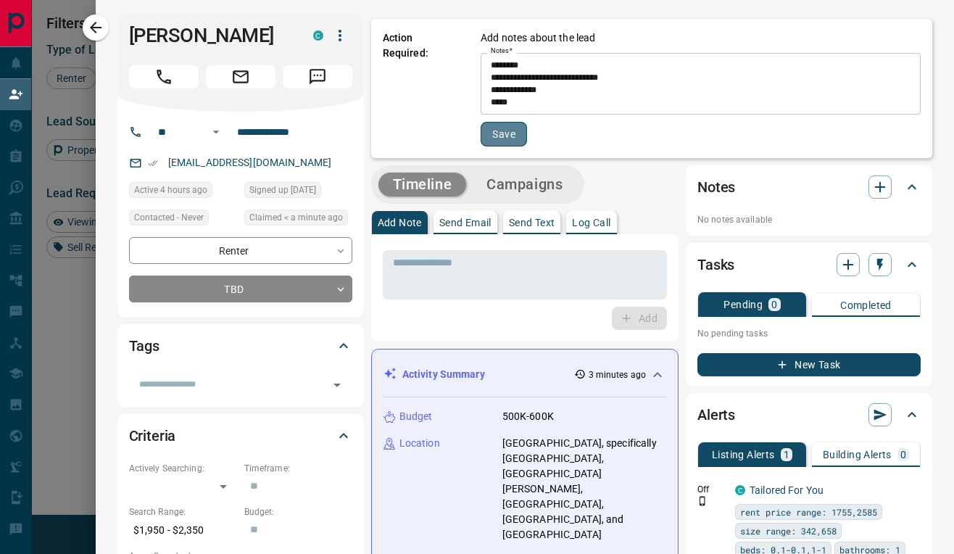
click at [515, 132] on button "Save" at bounding box center [504, 134] width 46 height 25
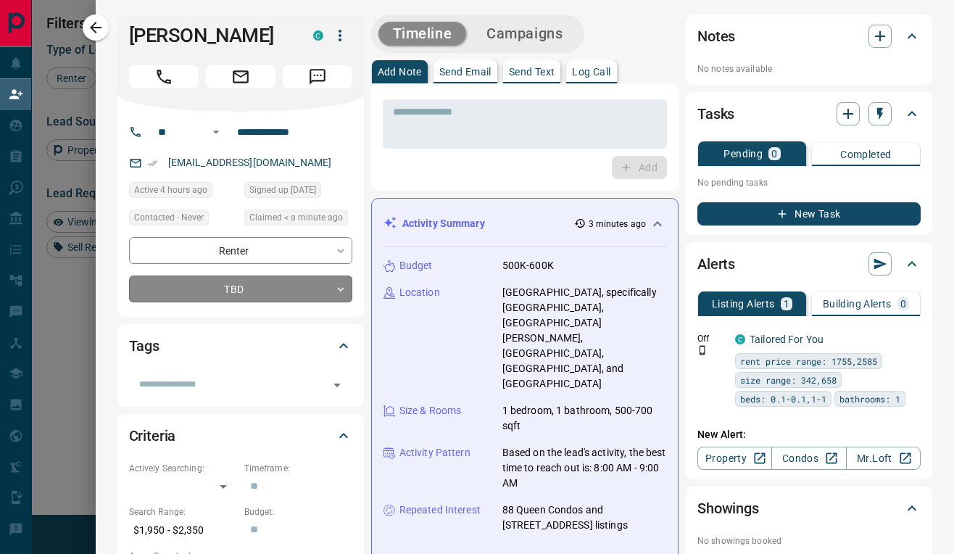
click at [300, 289] on body "Lead Transfers Claim Leads My Leads Tasks Opportunities Deals Campaigns Automat…" at bounding box center [477, 216] width 954 height 472
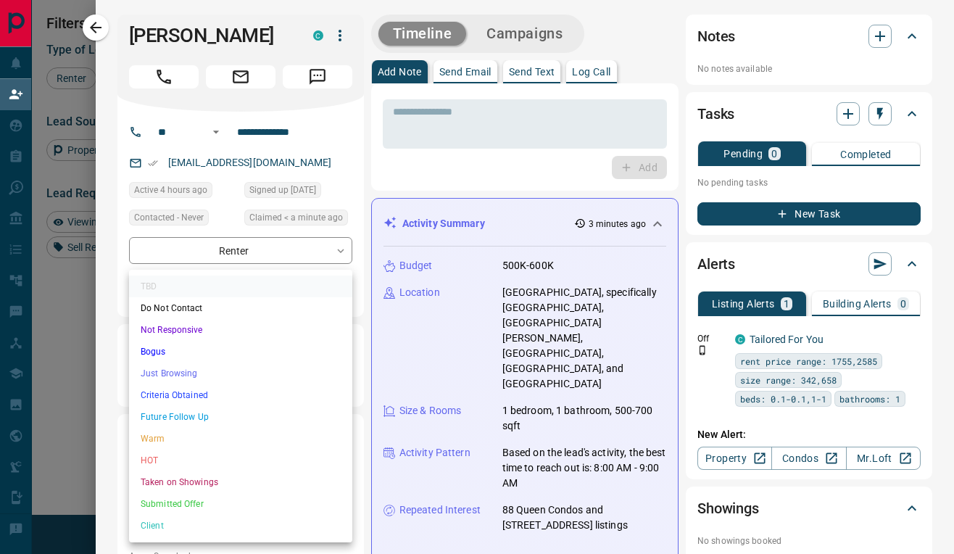
click at [212, 386] on li "Criteria Obtained" at bounding box center [240, 395] width 223 height 22
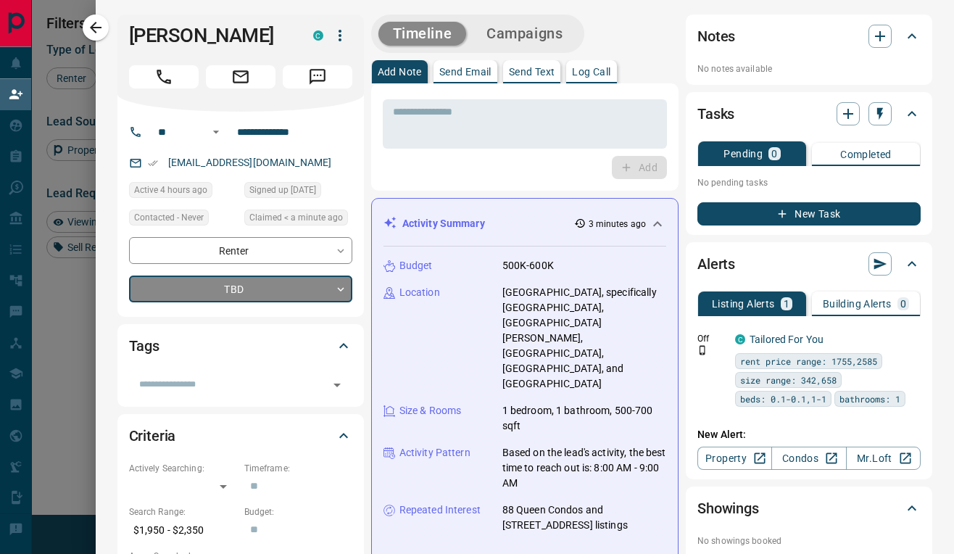
type input "*"
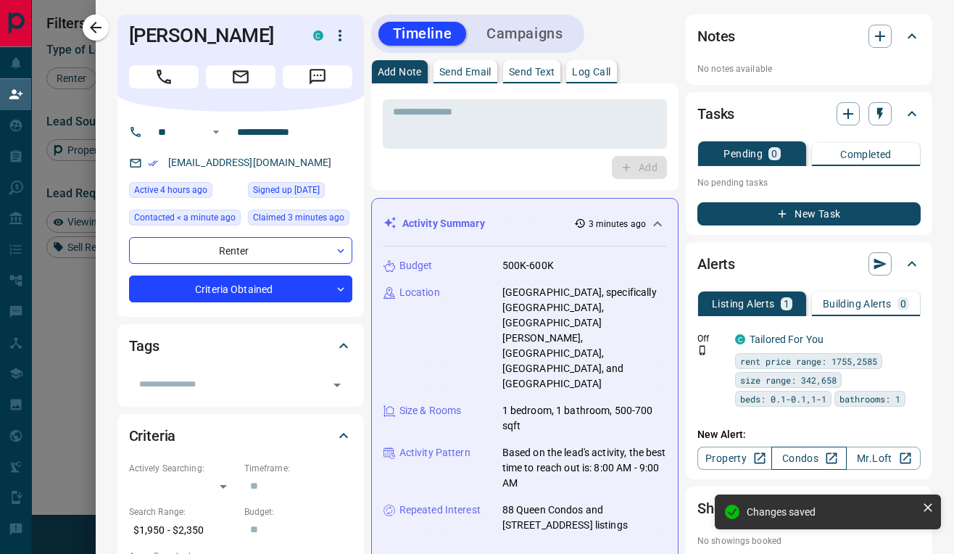
click at [805, 460] on link "Condos" at bounding box center [809, 458] width 75 height 23
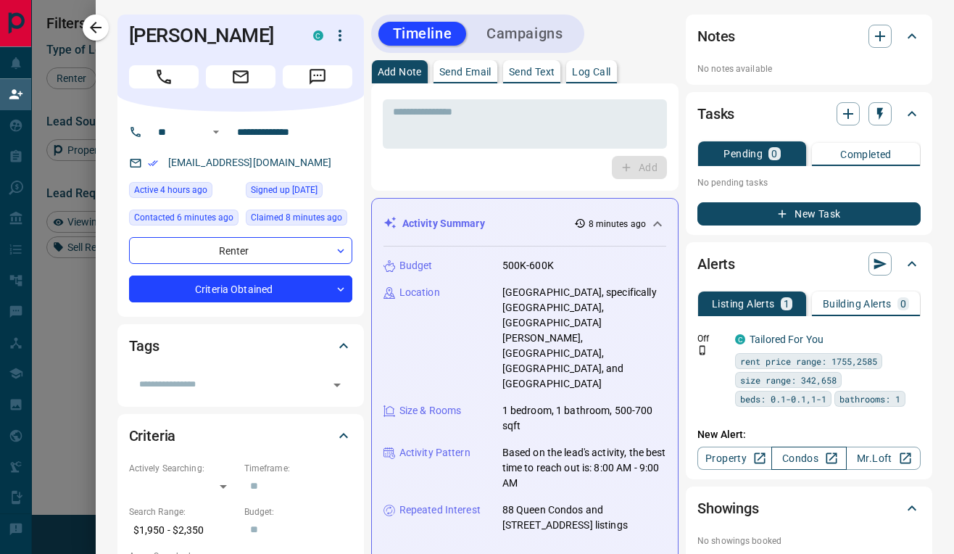
scroll to position [420, 656]
click at [103, 21] on icon "button" at bounding box center [95, 27] width 17 height 17
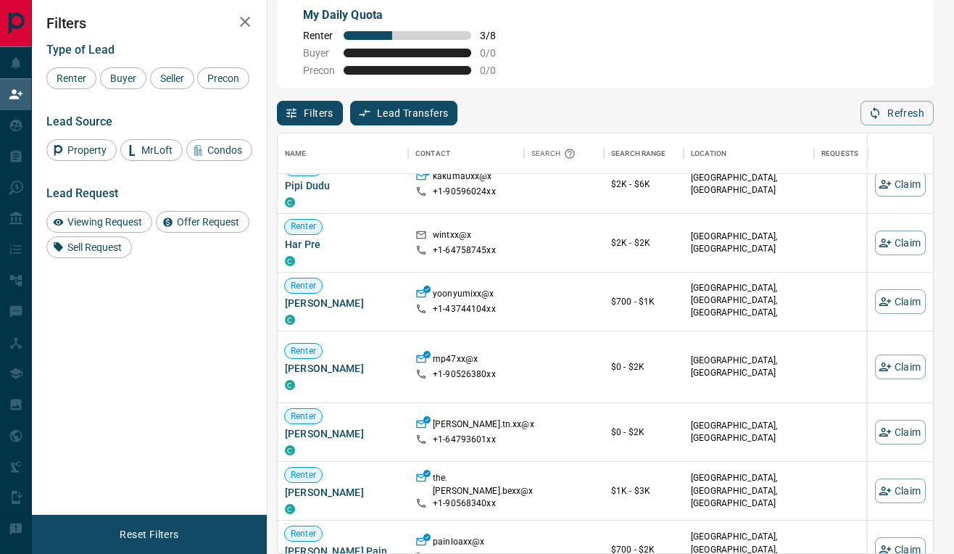
scroll to position [150, 0]
click at [911, 108] on button "Refresh" at bounding box center [897, 113] width 73 height 25
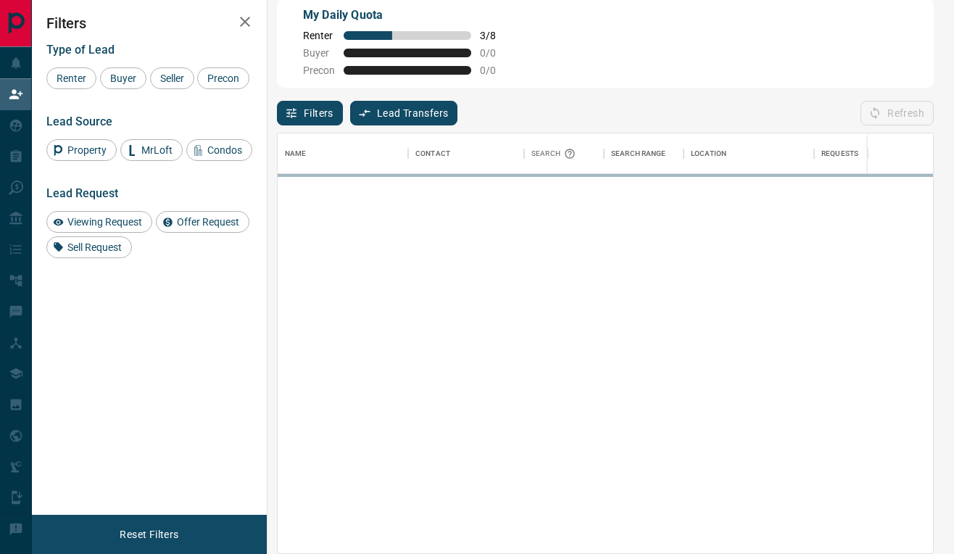
scroll to position [420, 656]
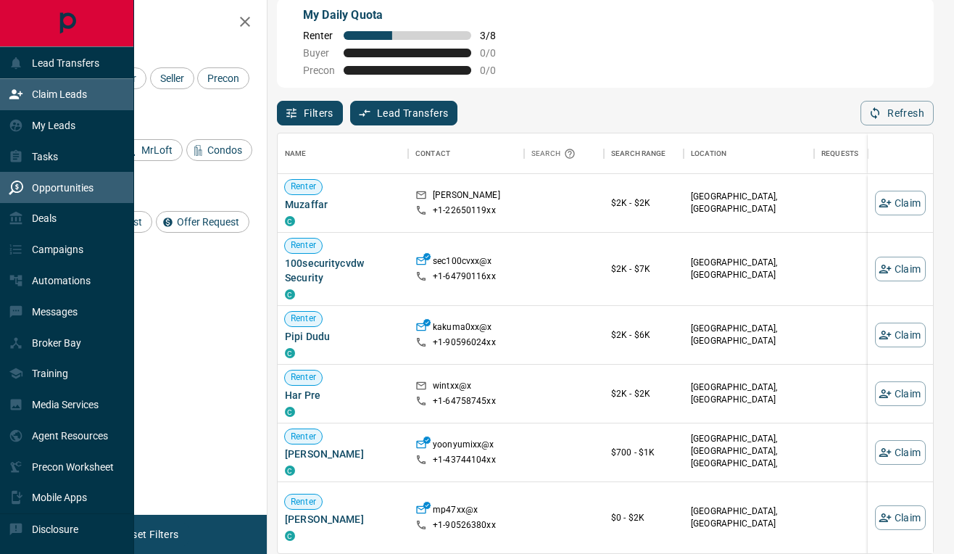
click at [80, 179] on div "Opportunities" at bounding box center [51, 187] width 85 height 24
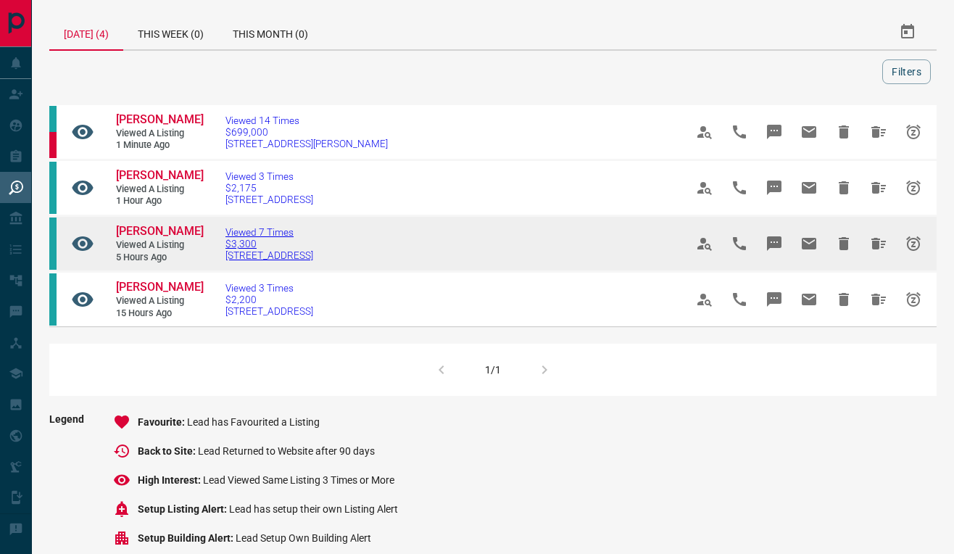
click at [270, 238] on span "Viewed 7 Times" at bounding box center [270, 232] width 88 height 12
click at [144, 238] on span "[PERSON_NAME]" at bounding box center [160, 231] width 88 height 14
